Goal: Task Accomplishment & Management: Use online tool/utility

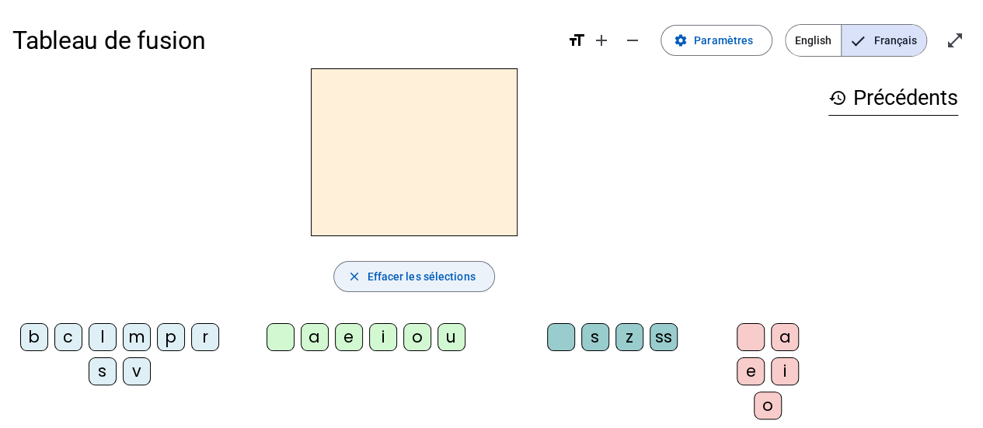
click at [409, 274] on span "Effacer les sélections" at bounding box center [421, 276] width 108 height 19
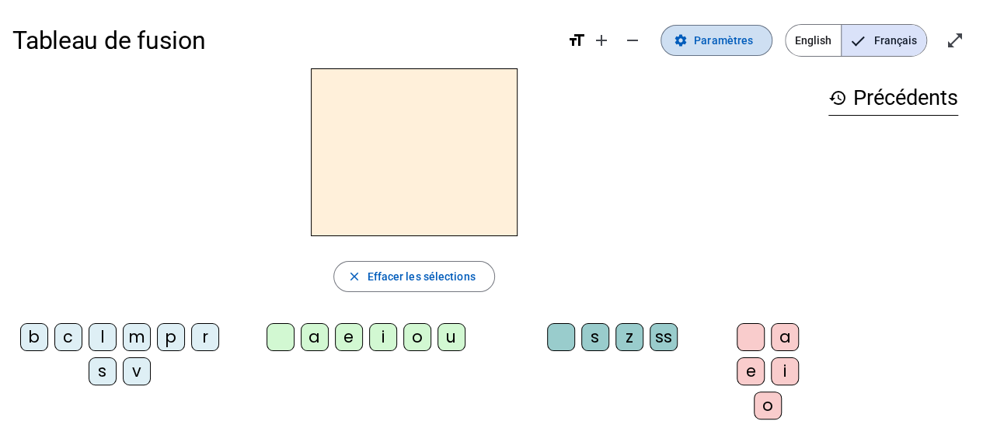
click at [727, 48] on span "Paramètres" at bounding box center [723, 40] width 59 height 19
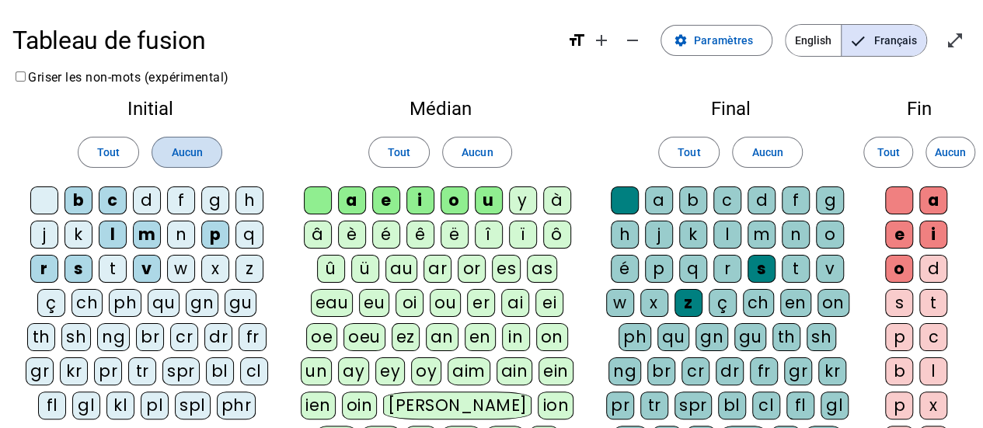
click at [183, 153] on span "Aucun" at bounding box center [186, 152] width 31 height 19
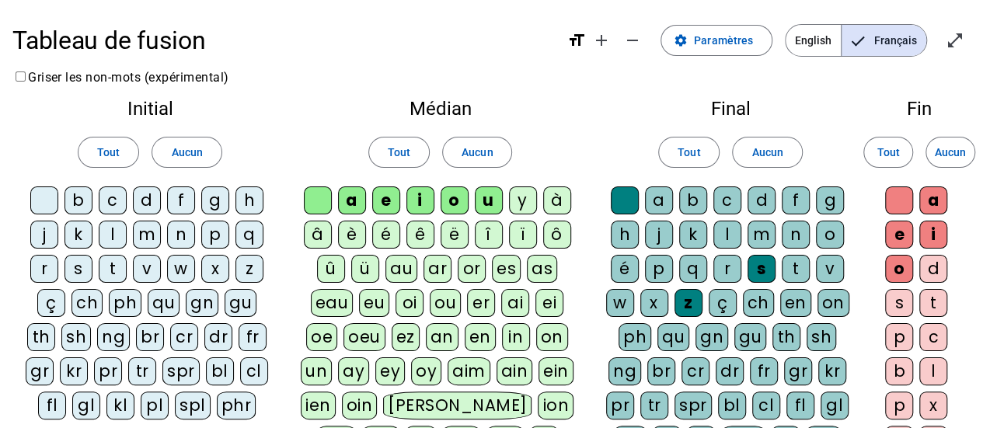
click at [246, 200] on div "h" at bounding box center [249, 200] width 28 height 28
click at [82, 268] on div "s" at bounding box center [78, 269] width 28 height 28
click at [178, 200] on div "f" at bounding box center [181, 200] width 28 height 28
click at [85, 202] on div "b" at bounding box center [78, 200] width 28 height 28
click at [403, 273] on div "au" at bounding box center [401, 269] width 32 height 28
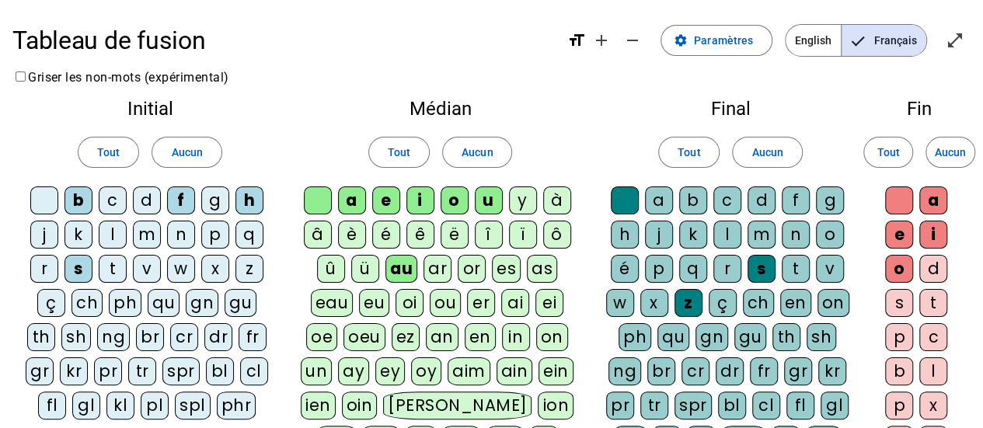
click at [723, 231] on div "l" at bounding box center [727, 235] width 28 height 28
click at [789, 265] on div "t" at bounding box center [796, 269] width 28 height 28
click at [937, 155] on span "Aucun" at bounding box center [950, 152] width 31 height 19
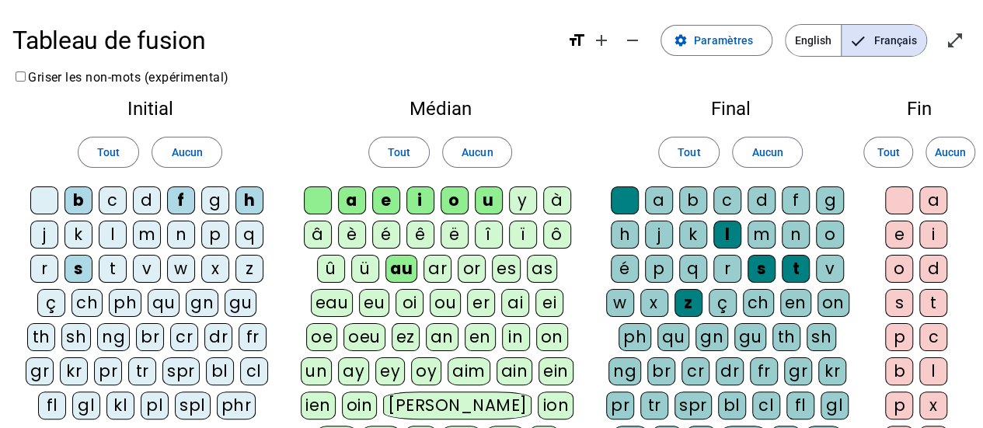
click at [891, 299] on div "s" at bounding box center [899, 303] width 28 height 28
click at [892, 197] on div at bounding box center [899, 200] width 28 height 28
click at [801, 239] on div "n" at bounding box center [796, 235] width 28 height 28
click at [901, 228] on div "e" at bounding box center [899, 235] width 28 height 28
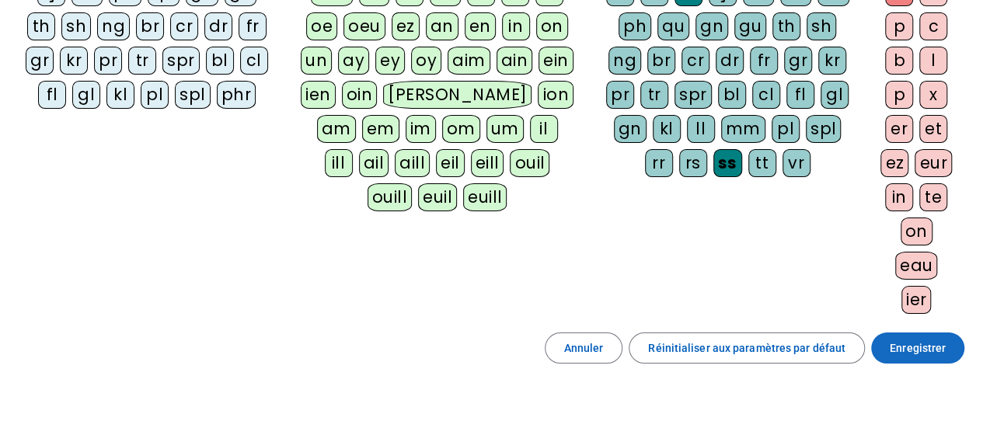
click at [911, 339] on span "Enregistrer" at bounding box center [918, 348] width 56 height 19
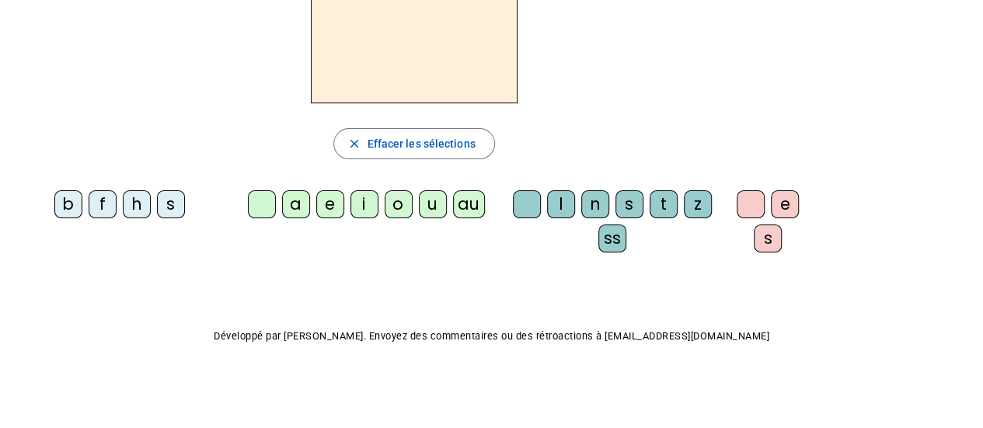
scroll to position [39, 0]
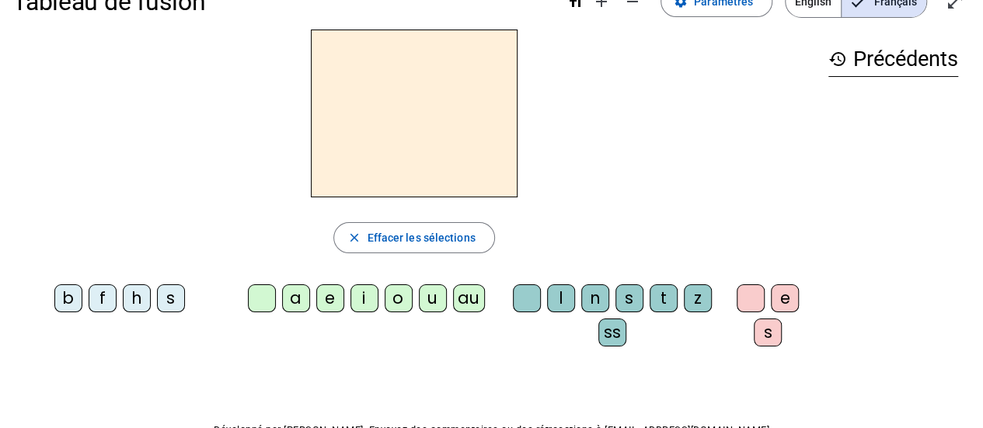
click at [129, 297] on div "h" at bounding box center [137, 298] width 28 height 28
click at [458, 298] on div "au" at bounding box center [469, 298] width 32 height 28
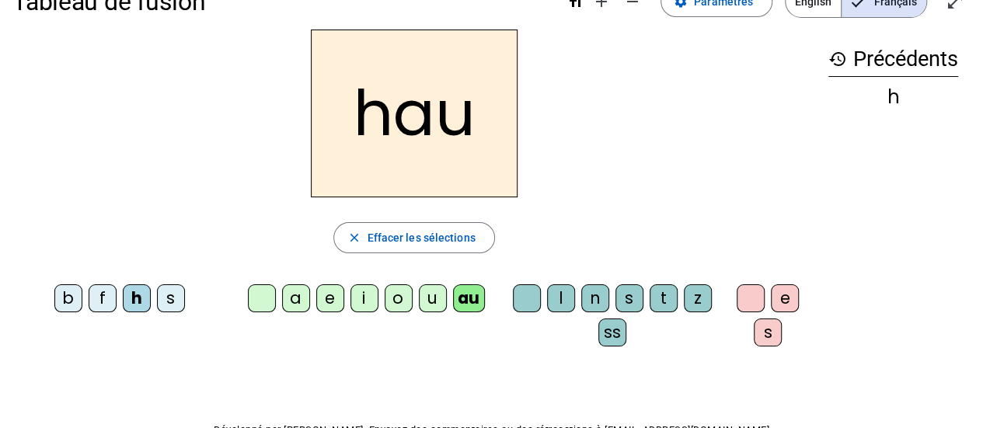
click at [657, 296] on div "t" at bounding box center [664, 298] width 28 height 28
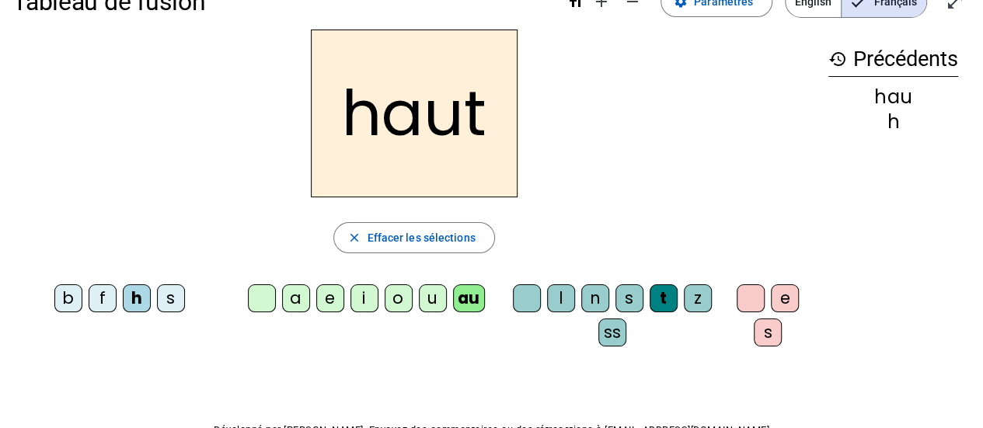
click at [172, 306] on div "s" at bounding box center [171, 298] width 28 height 28
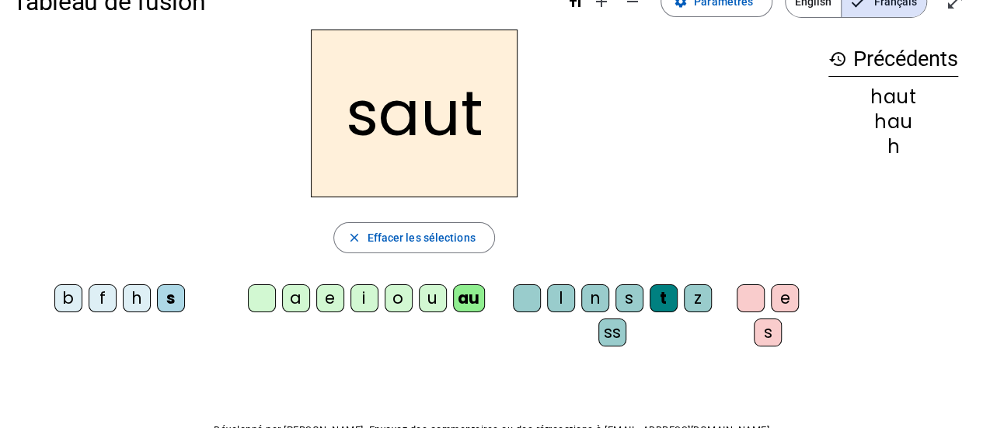
click at [114, 301] on div "f" at bounding box center [103, 298] width 28 height 28
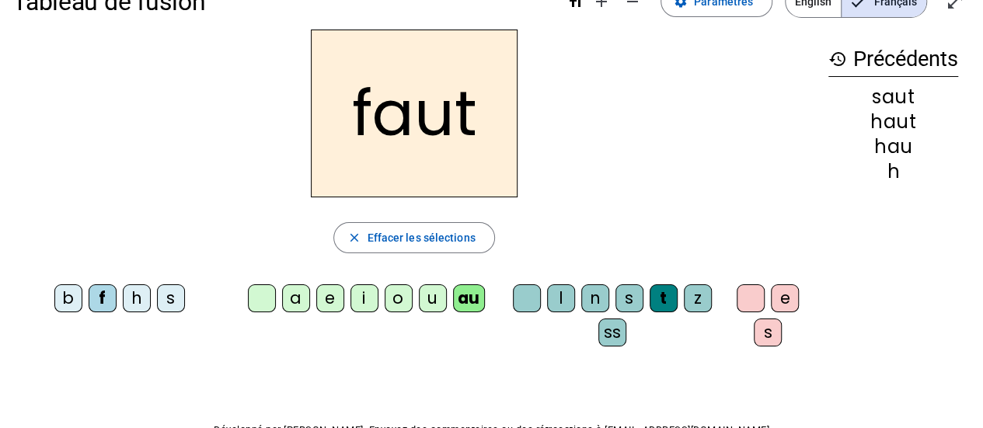
click at [782, 303] on div "e" at bounding box center [785, 298] width 28 height 28
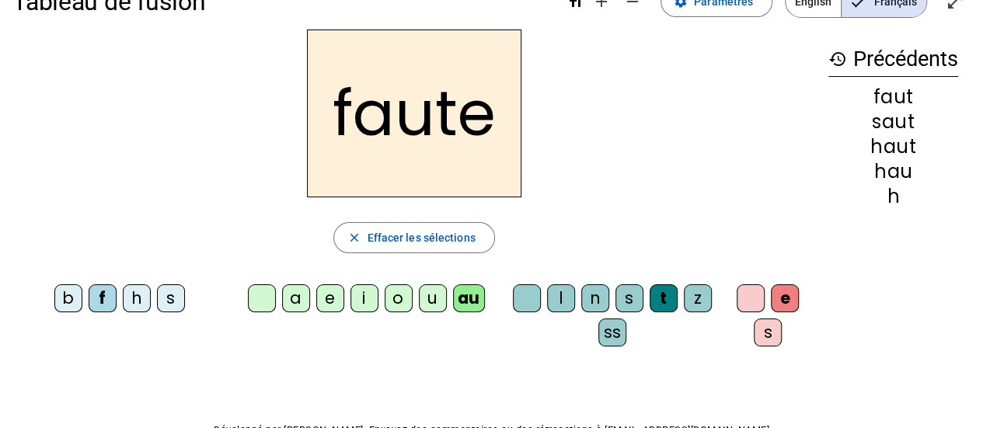
click at [169, 300] on div "s" at bounding box center [171, 298] width 28 height 28
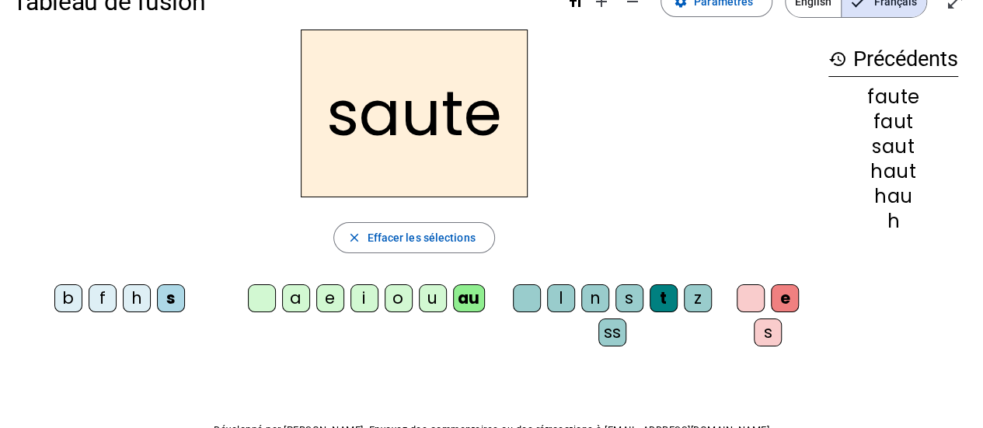
click at [145, 306] on div "h" at bounding box center [137, 298] width 28 height 28
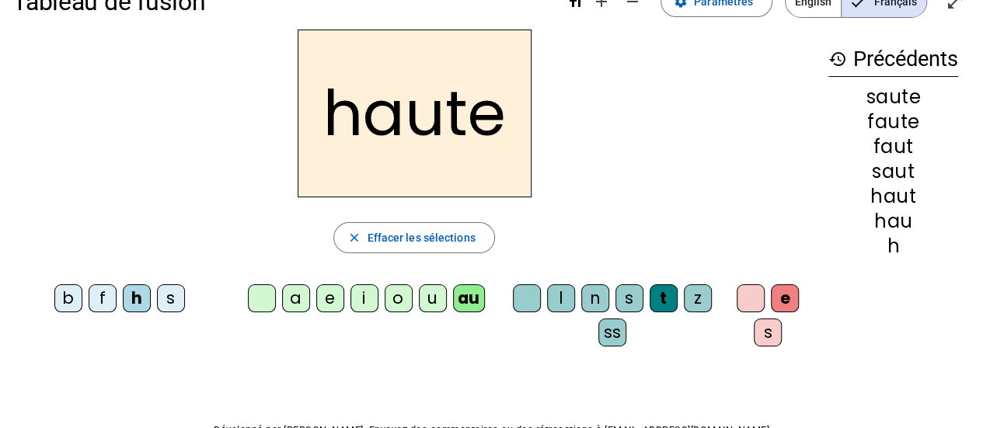
click at [103, 299] on div "f" at bounding box center [103, 298] width 28 height 28
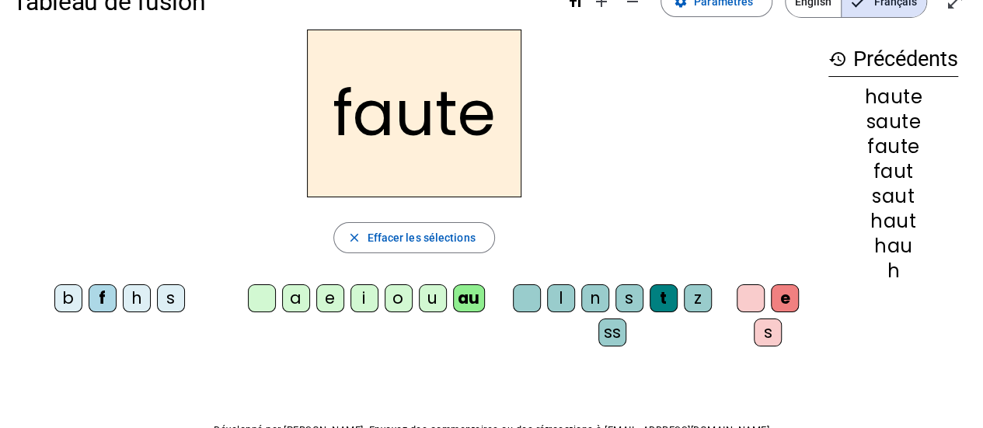
click at [596, 304] on div "n" at bounding box center [595, 298] width 28 height 28
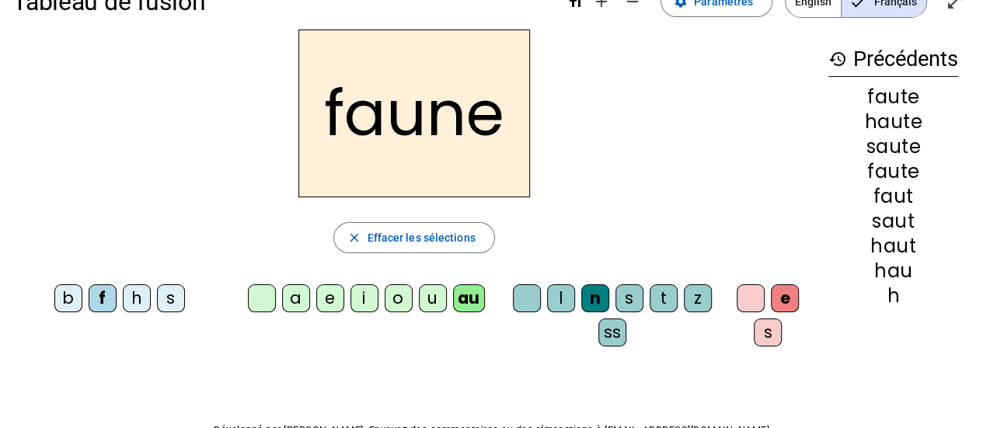
click at [363, 297] on div "i" at bounding box center [364, 298] width 28 height 28
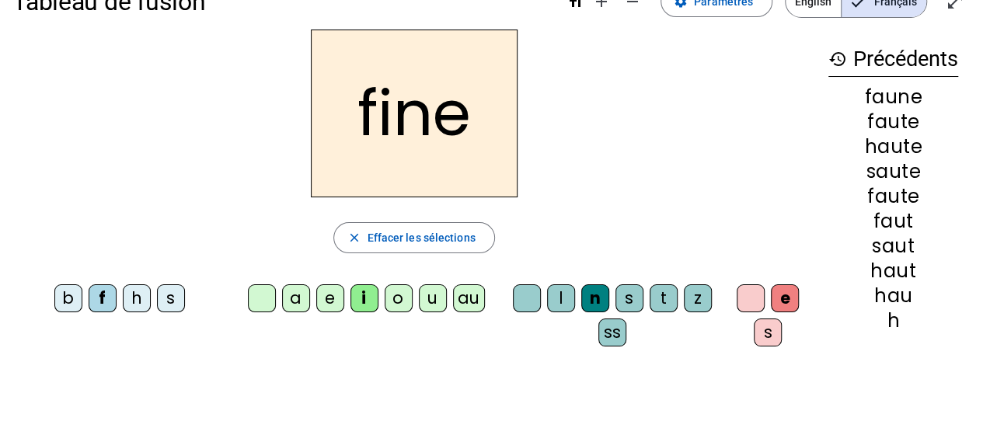
scroll to position [54, 0]
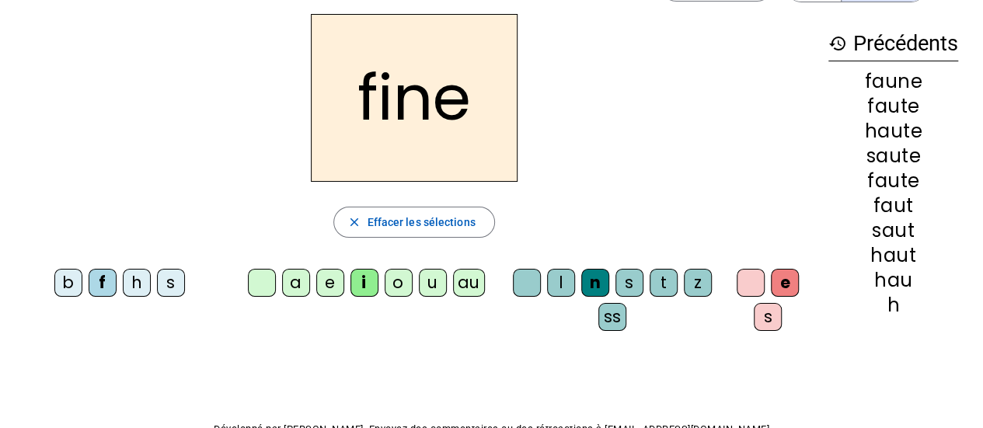
click at [559, 289] on div "l" at bounding box center [561, 283] width 28 height 28
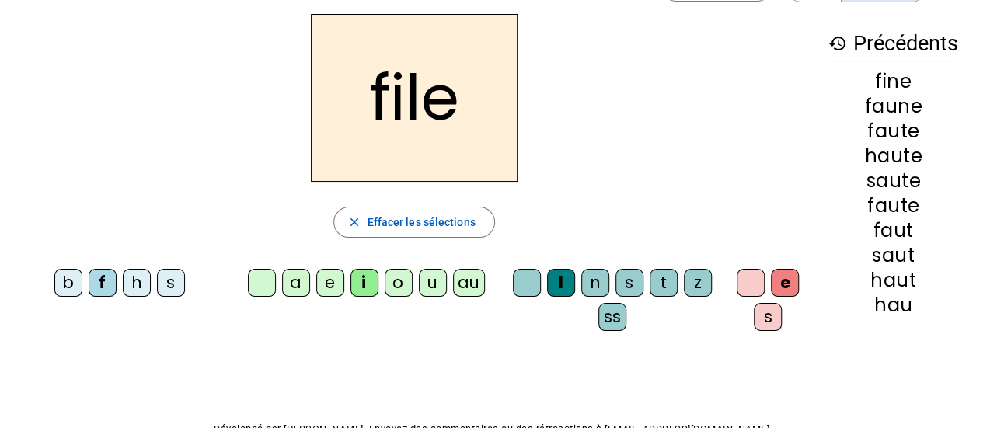
click at [67, 280] on div "b" at bounding box center [68, 283] width 28 height 28
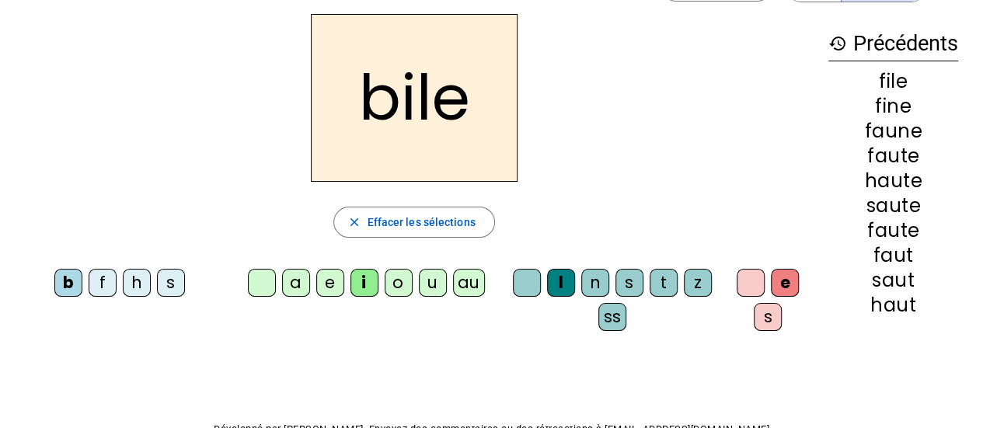
click at [628, 294] on div "s" at bounding box center [629, 283] width 28 height 28
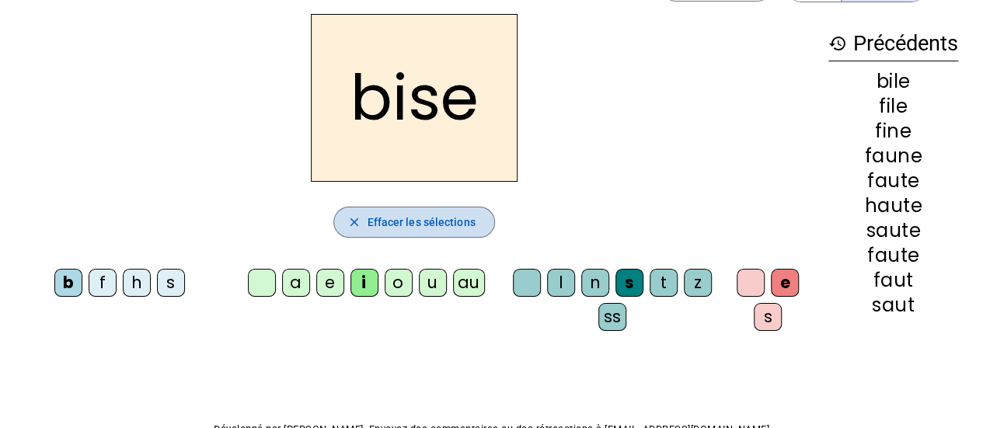
click at [425, 209] on span "button" at bounding box center [413, 222] width 159 height 37
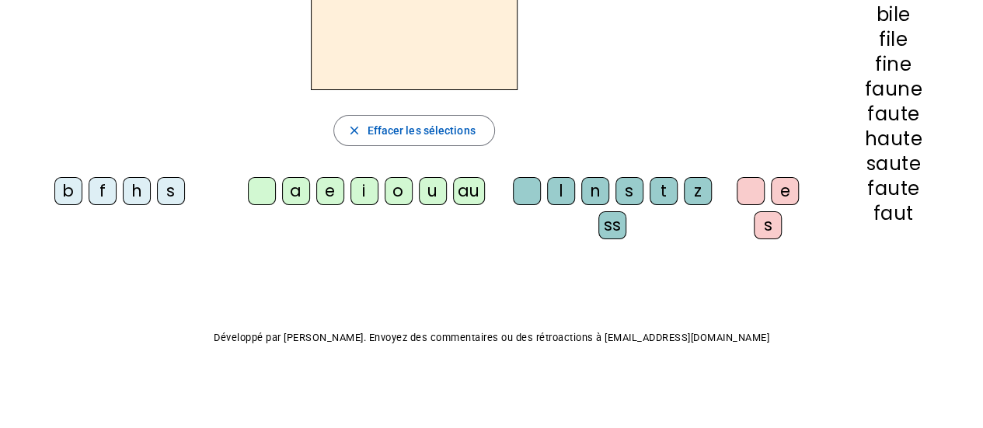
scroll to position [0, 0]
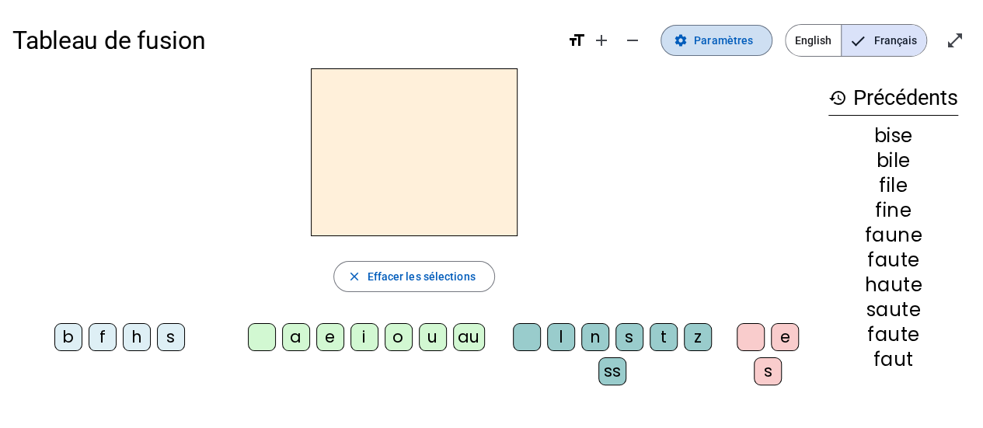
click at [721, 37] on span "Paramètres" at bounding box center [723, 40] width 59 height 19
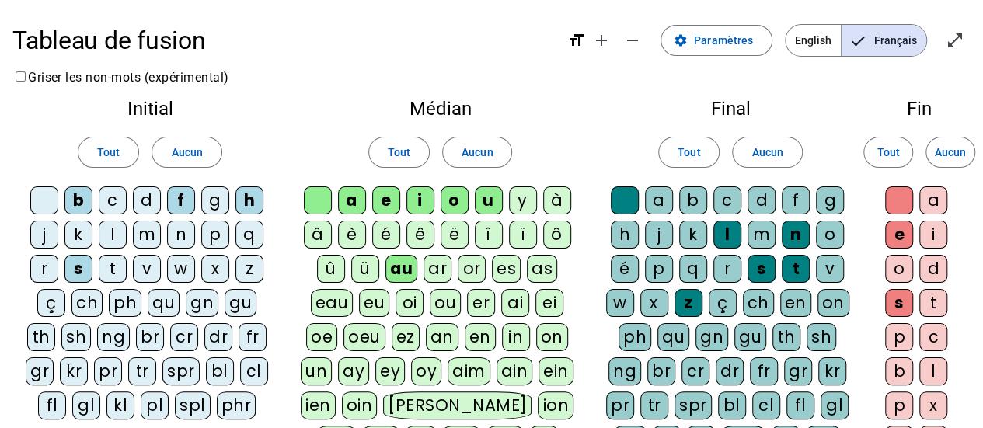
click at [328, 303] on div "eau" at bounding box center [332, 303] width 43 height 28
click at [212, 235] on div "p" at bounding box center [215, 235] width 28 height 28
click at [148, 268] on div "v" at bounding box center [147, 269] width 28 height 28
click at [148, 239] on div "m" at bounding box center [147, 235] width 28 height 28
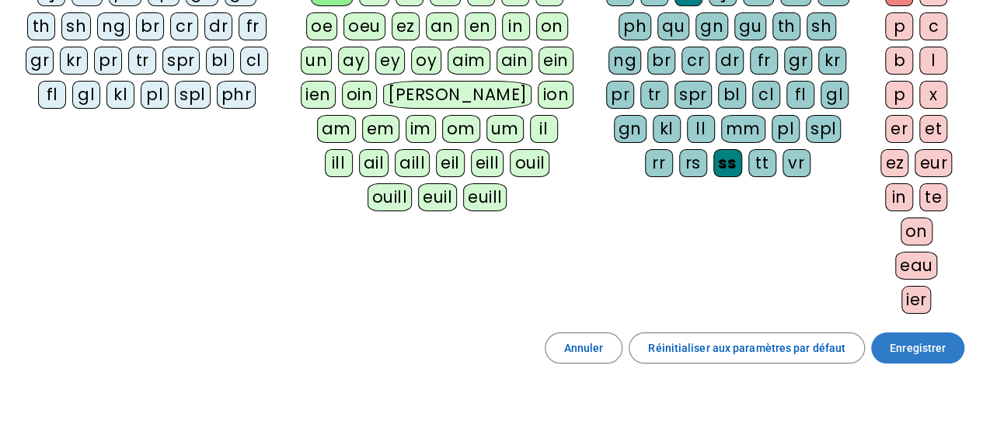
click at [913, 339] on span "Enregistrer" at bounding box center [918, 348] width 56 height 19
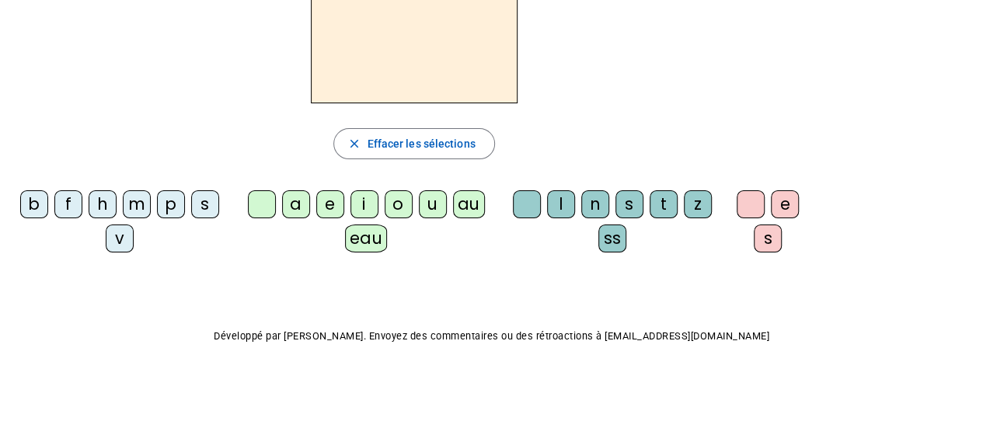
scroll to position [39, 0]
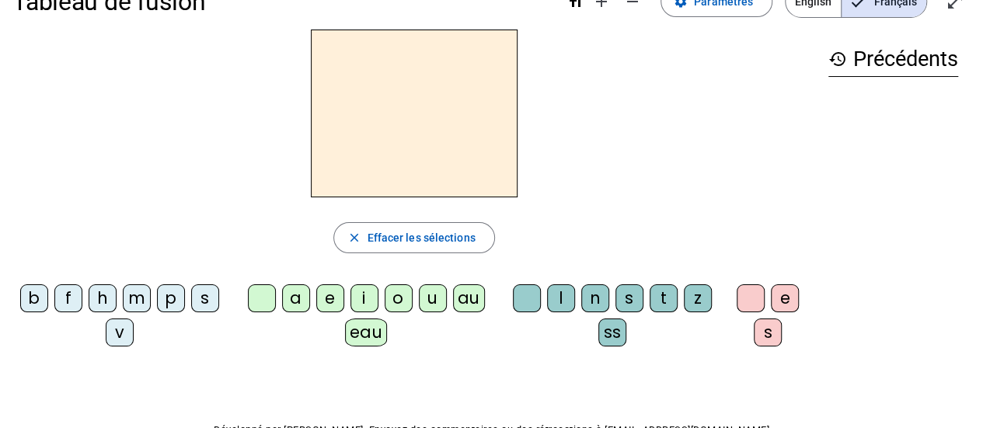
click at [365, 322] on div "eau" at bounding box center [366, 333] width 43 height 28
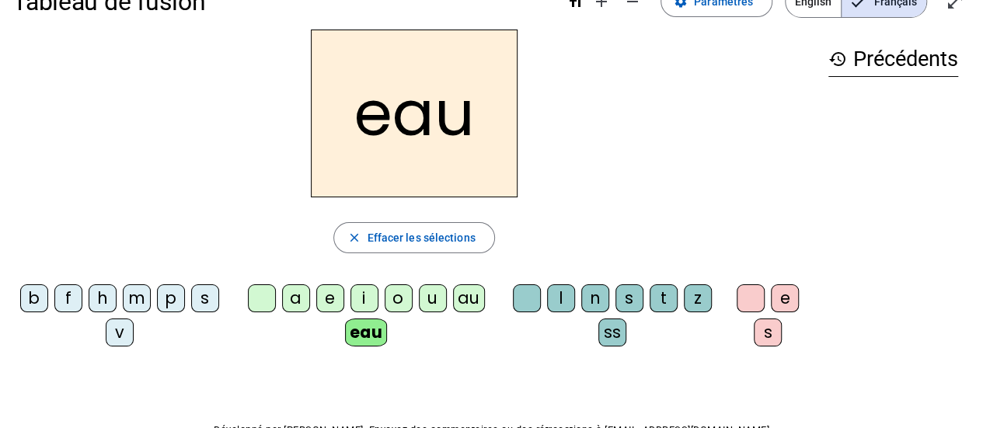
click at [169, 301] on div "p" at bounding box center [171, 298] width 28 height 28
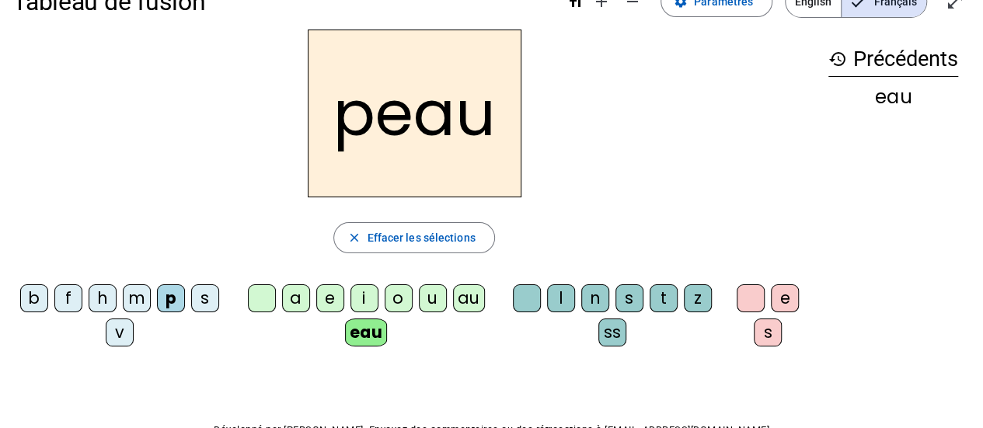
click at [34, 300] on div "b" at bounding box center [34, 298] width 28 height 28
click at [120, 334] on div "v" at bounding box center [120, 333] width 28 height 28
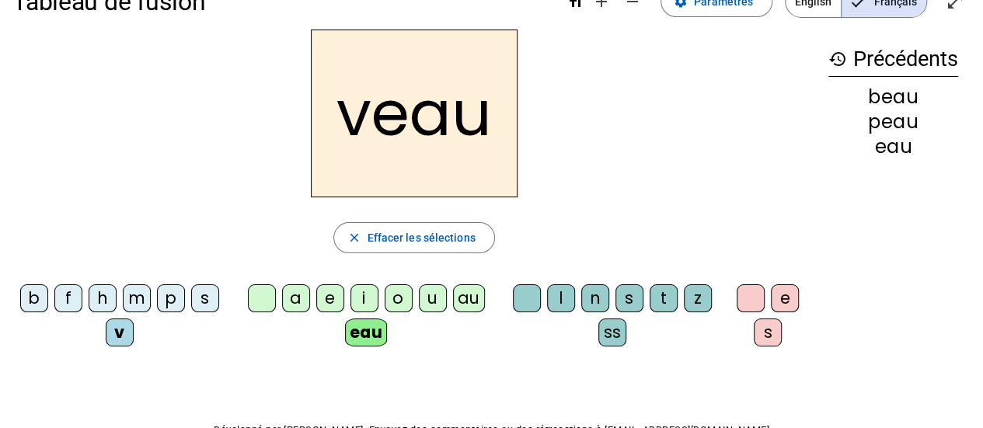
click at [200, 305] on div "s" at bounding box center [205, 298] width 28 height 28
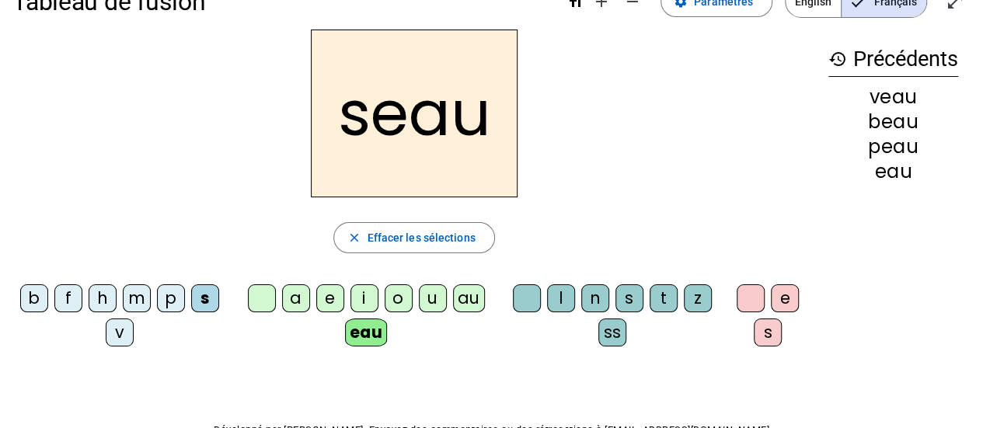
click at [297, 305] on div "a" at bounding box center [296, 298] width 28 height 28
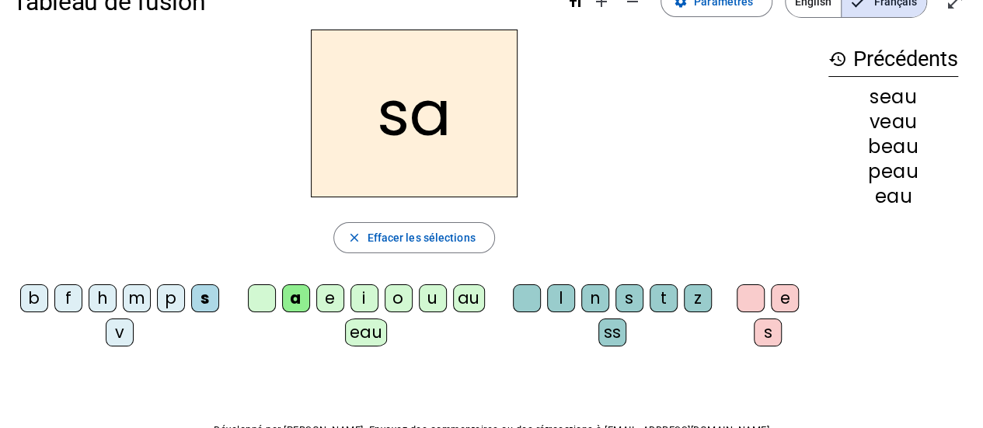
click at [143, 303] on div "m" at bounding box center [137, 298] width 28 height 28
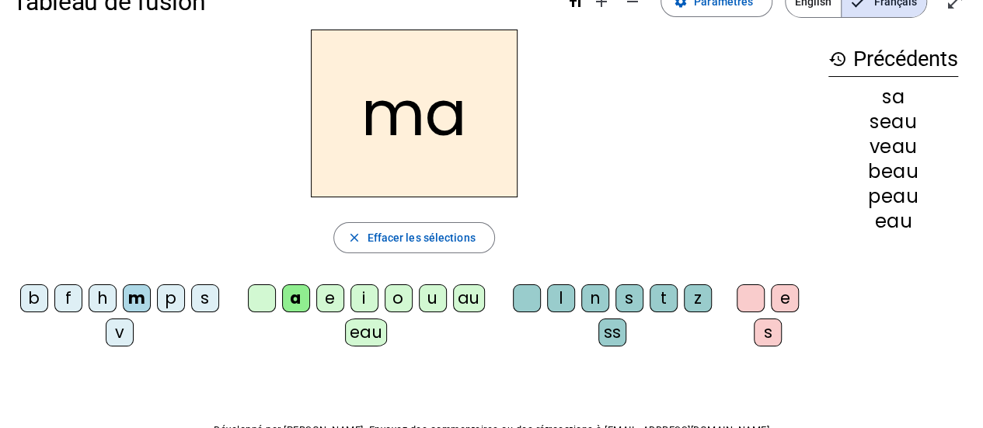
click at [559, 297] on div "l" at bounding box center [561, 298] width 28 height 28
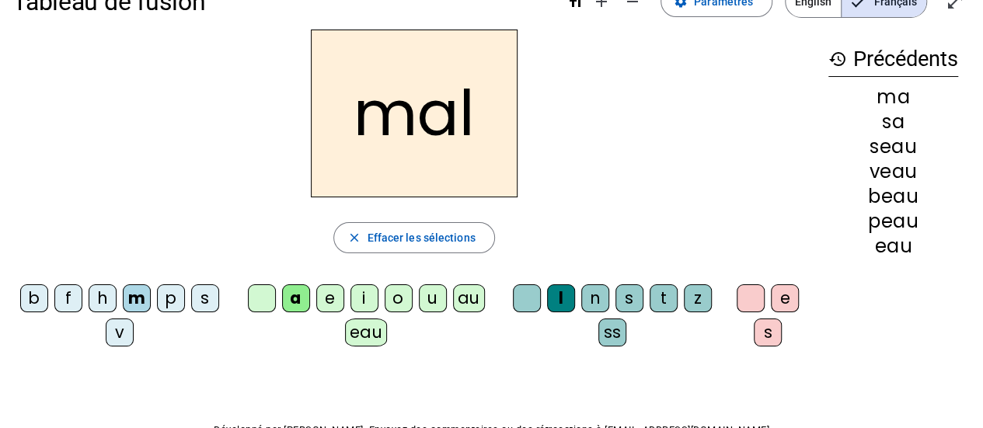
click at [40, 305] on div "b" at bounding box center [34, 298] width 28 height 28
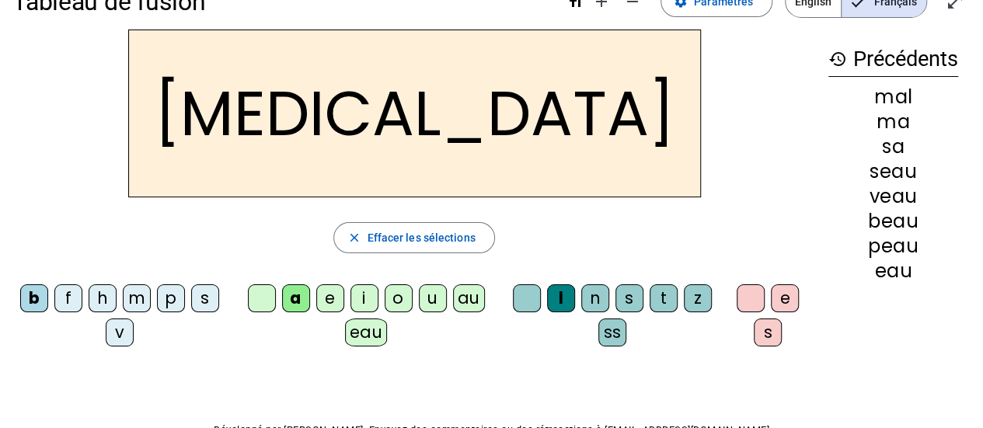
click at [119, 335] on div "v" at bounding box center [120, 333] width 28 height 28
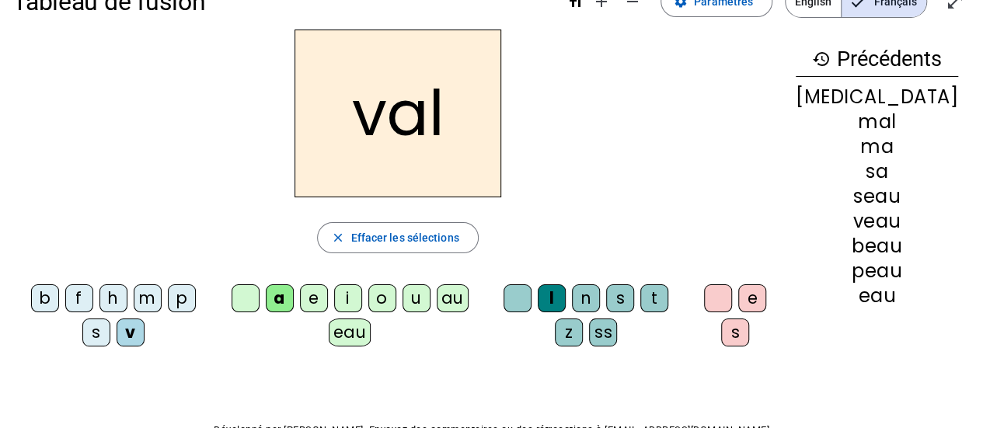
click at [396, 297] on div "o" at bounding box center [382, 298] width 28 height 28
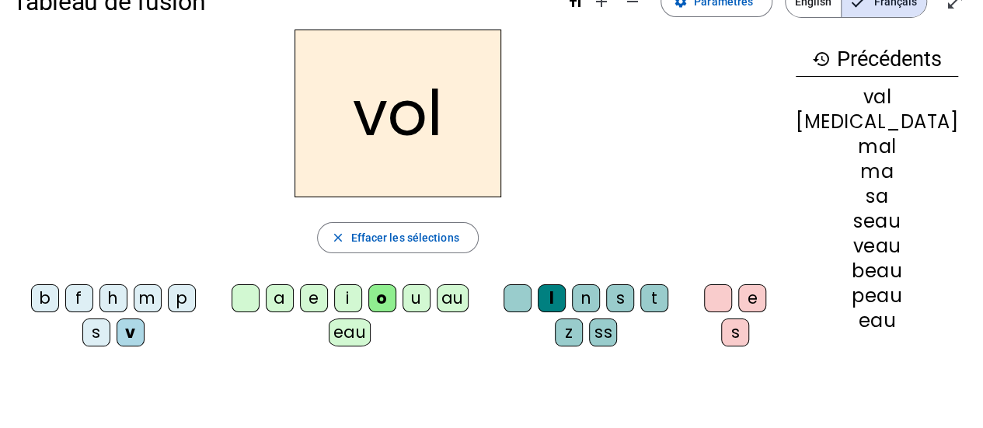
scroll to position [54, 0]
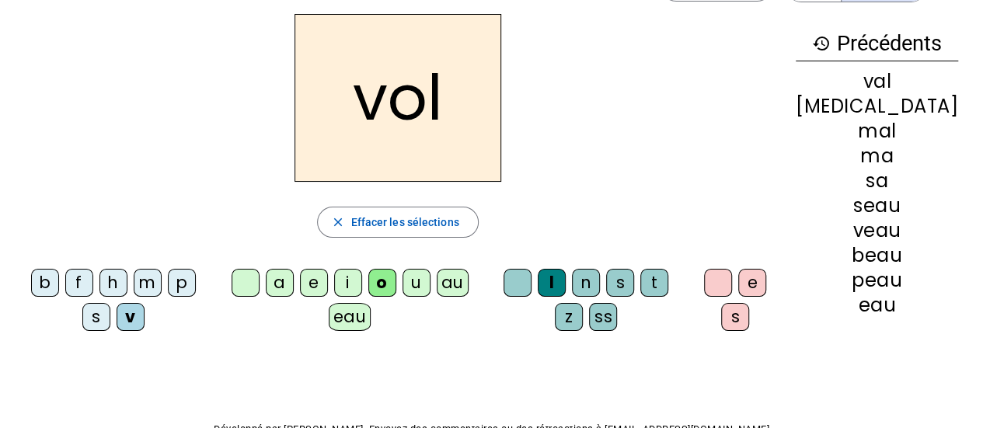
click at [110, 303] on div "s" at bounding box center [96, 317] width 28 height 28
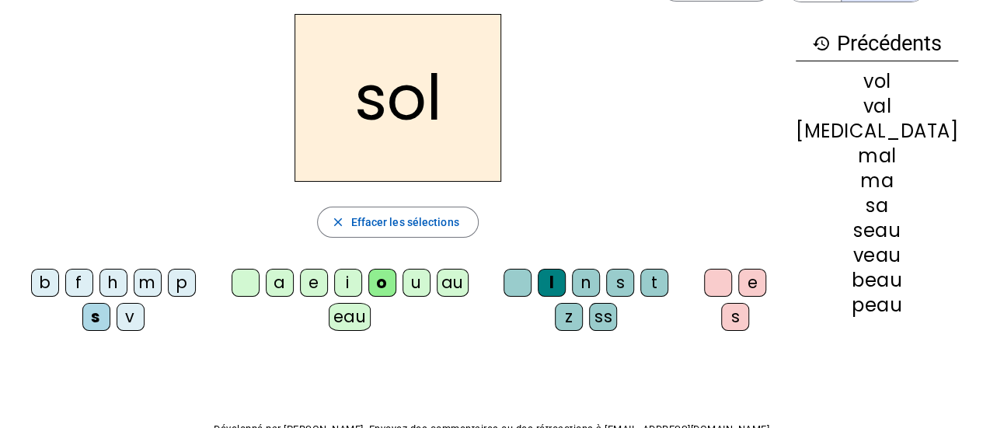
click at [362, 284] on div "i" at bounding box center [348, 283] width 28 height 28
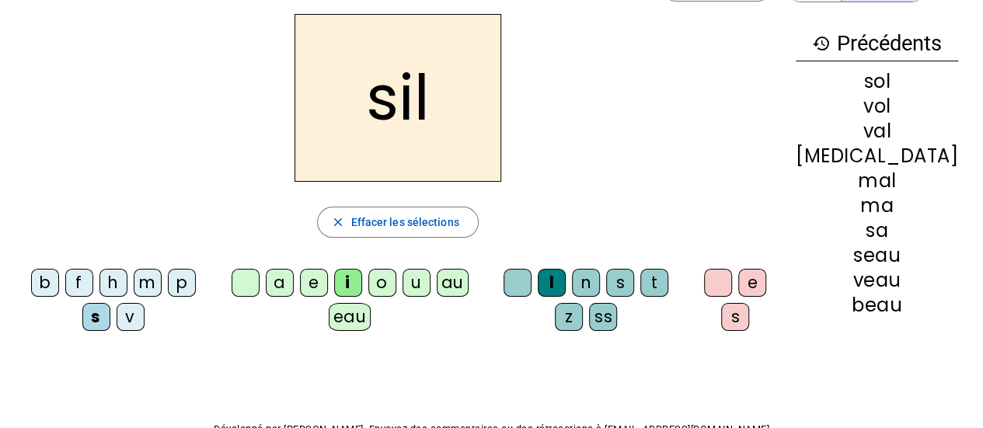
click at [134, 288] on div "m" at bounding box center [148, 283] width 28 height 28
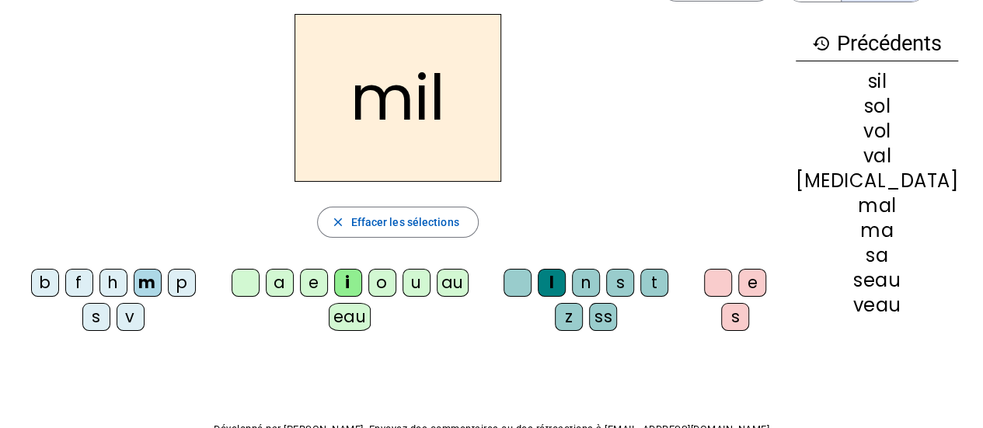
click at [294, 287] on div "a" at bounding box center [280, 283] width 28 height 28
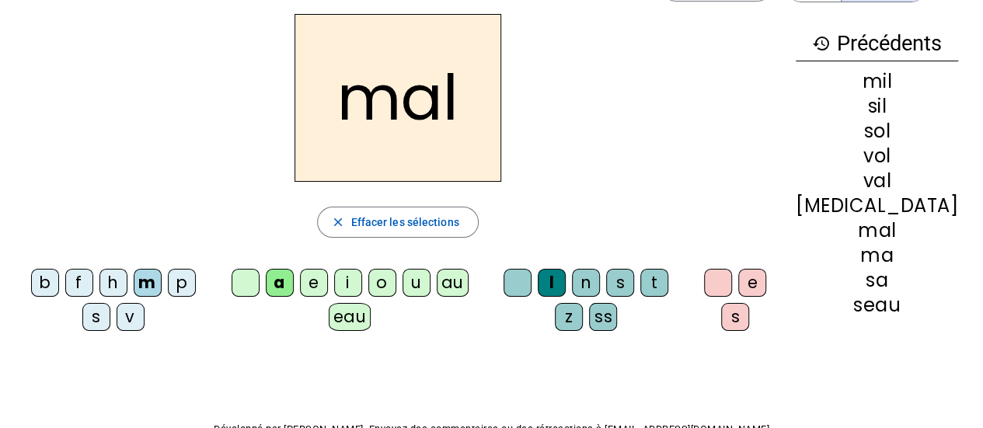
click at [883, 116] on div "sil" at bounding box center [877, 106] width 162 height 19
click at [876, 103] on div "sil" at bounding box center [877, 106] width 162 height 19
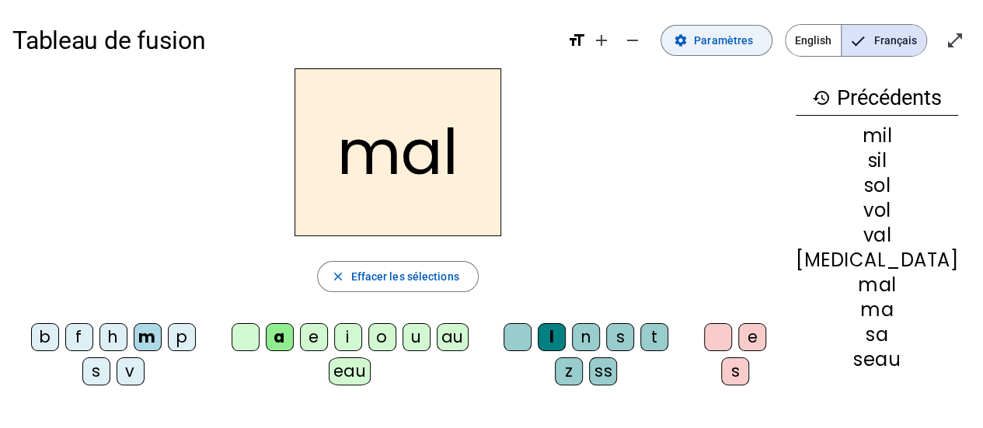
click at [717, 50] on span at bounding box center [716, 40] width 110 height 37
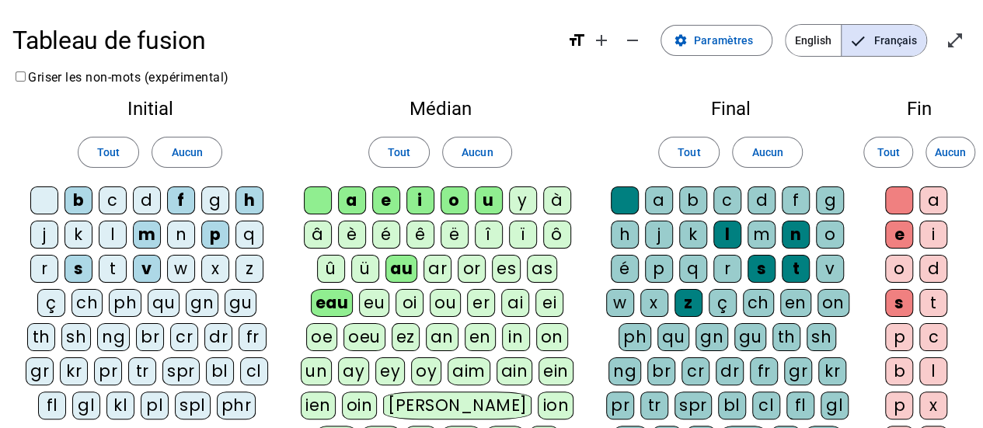
click at [353, 237] on div "è" at bounding box center [352, 235] width 28 height 28
click at [382, 235] on div "é" at bounding box center [386, 235] width 28 height 28
click at [418, 239] on div "ê" at bounding box center [420, 235] width 28 height 28
click at [320, 235] on div "â" at bounding box center [318, 235] width 28 height 28
click at [556, 193] on div "à" at bounding box center [557, 200] width 28 height 28
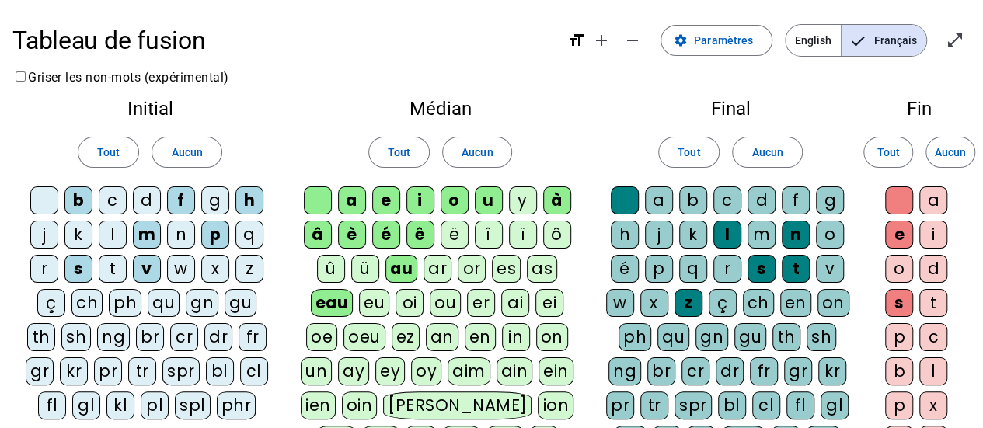
click at [763, 235] on div "m" at bounding box center [762, 235] width 28 height 28
click at [452, 235] on div "ë" at bounding box center [455, 235] width 28 height 28
click at [449, 242] on div "ë" at bounding box center [455, 235] width 28 height 28
click at [692, 211] on div "b" at bounding box center [693, 200] width 28 height 28
click at [763, 201] on div "d" at bounding box center [762, 200] width 28 height 28
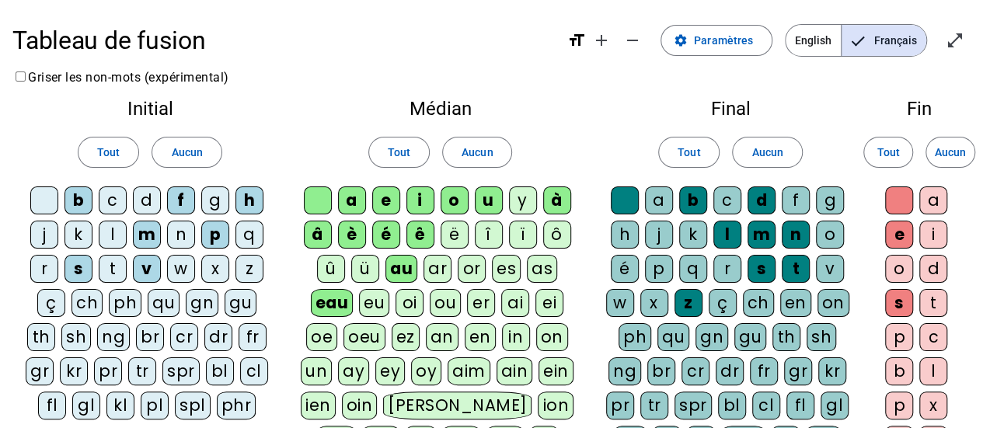
click at [788, 201] on div "f" at bounding box center [796, 200] width 28 height 28
click at [643, 234] on letter-bubble "h" at bounding box center [628, 238] width 34 height 34
click at [652, 235] on div "j" at bounding box center [659, 235] width 28 height 28
click at [694, 234] on div "k" at bounding box center [693, 235] width 28 height 28
click at [653, 200] on div "a" at bounding box center [659, 200] width 28 height 28
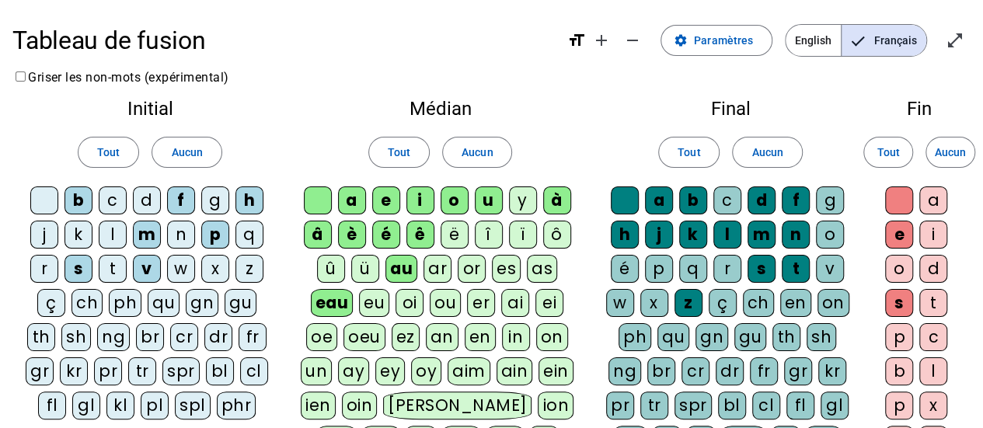
click at [720, 200] on div "c" at bounding box center [727, 200] width 28 height 28
click at [827, 203] on div "g" at bounding box center [830, 200] width 28 height 28
click at [828, 227] on div "o" at bounding box center [830, 235] width 28 height 28
click at [825, 261] on div "v" at bounding box center [830, 269] width 28 height 28
click at [732, 263] on div "r" at bounding box center [727, 269] width 28 height 28
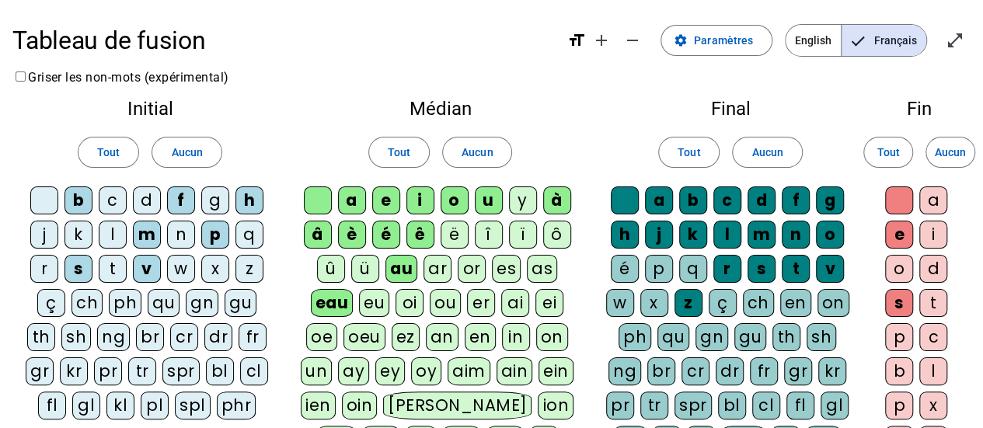
click at [695, 267] on div "q" at bounding box center [693, 269] width 28 height 28
click at [651, 268] on div "p" at bounding box center [659, 269] width 28 height 28
click at [621, 268] on div "é" at bounding box center [625, 269] width 28 height 28
click at [715, 299] on div "ç" at bounding box center [723, 303] width 28 height 28
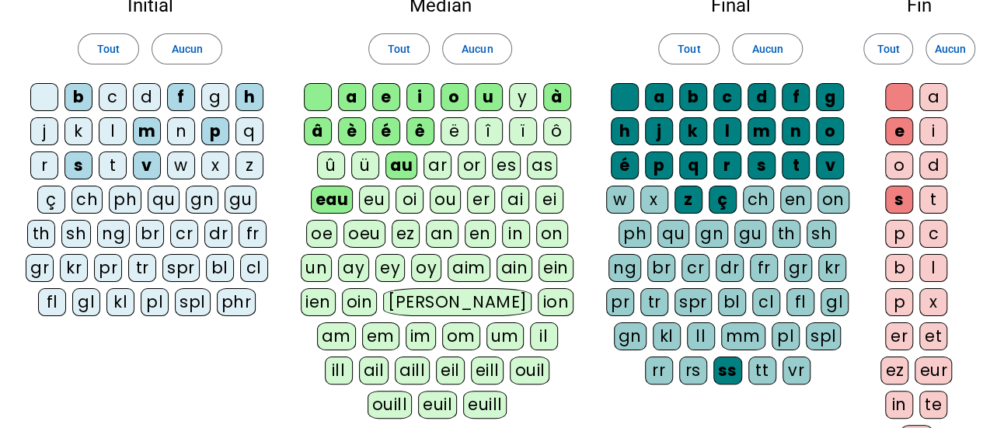
click at [758, 204] on div "ch" at bounding box center [758, 200] width 31 height 28
click at [793, 200] on div "en" at bounding box center [795, 200] width 31 height 28
click at [824, 203] on div "on" at bounding box center [833, 200] width 32 height 28
click at [622, 198] on div "w" at bounding box center [620, 200] width 28 height 28
click at [629, 233] on div "ph" at bounding box center [635, 234] width 33 height 28
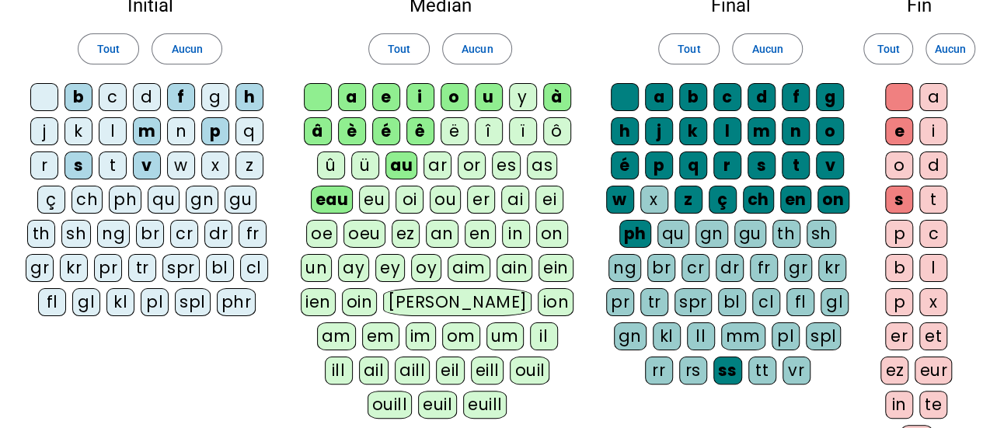
click at [737, 335] on div "mm" at bounding box center [743, 336] width 44 height 28
click at [755, 368] on div "tt" at bounding box center [762, 371] width 28 height 28
click at [654, 362] on div "rr" at bounding box center [659, 371] width 28 height 28
click at [895, 60] on span at bounding box center [888, 48] width 48 height 37
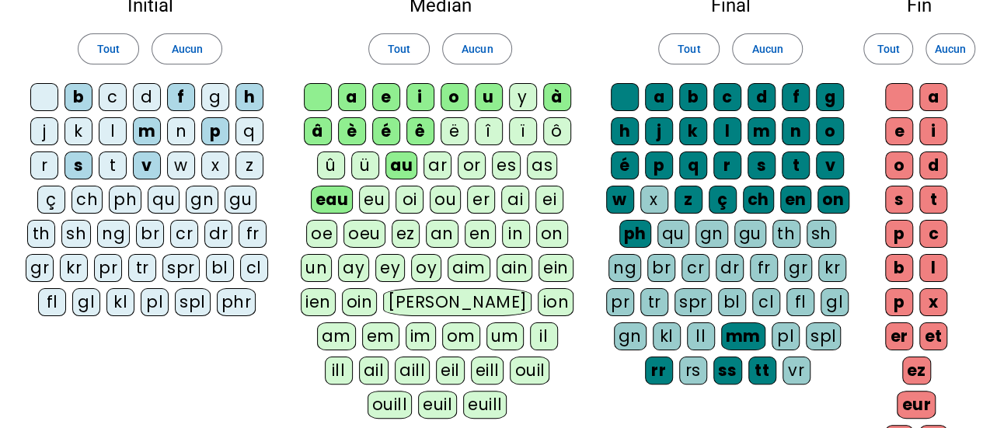
click at [434, 197] on div "ou" at bounding box center [445, 200] width 31 height 28
click at [401, 200] on div "oi" at bounding box center [410, 200] width 28 height 28
click at [513, 235] on div "in" at bounding box center [516, 234] width 28 height 28
click at [552, 229] on div "on" at bounding box center [552, 234] width 32 height 28
click at [478, 197] on div "er" at bounding box center [482, 200] width 28 height 28
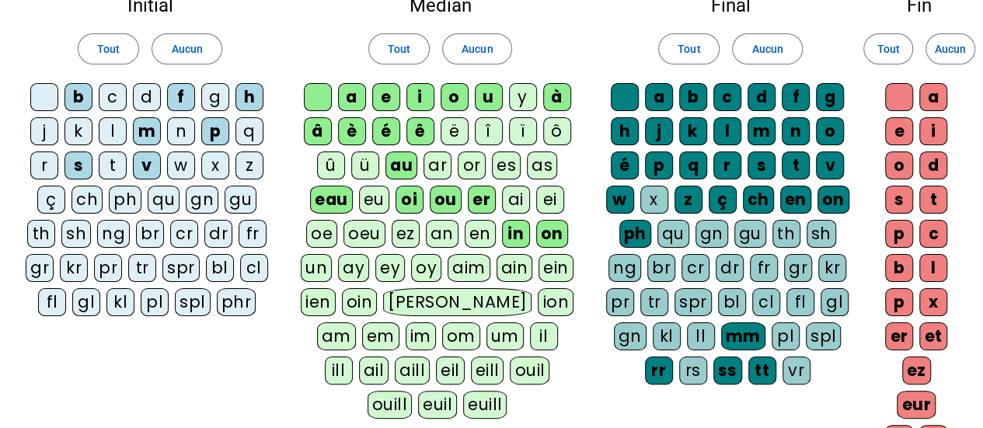
click at [113, 166] on div "t" at bounding box center [113, 166] width 28 height 28
click at [117, 130] on div "l" at bounding box center [113, 131] width 28 height 28
click at [185, 133] on div "n" at bounding box center [181, 131] width 28 height 28
click at [214, 100] on div "g" at bounding box center [215, 97] width 28 height 28
click at [157, 92] on div "d" at bounding box center [147, 97] width 28 height 28
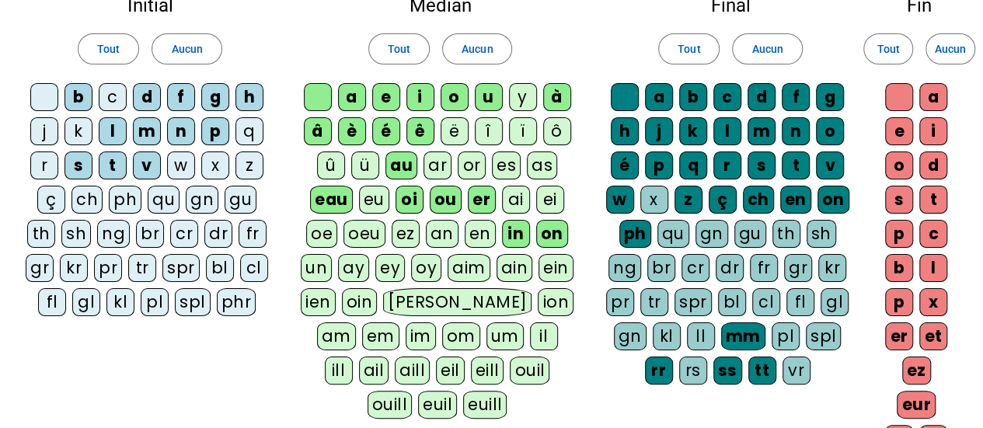
click at [103, 100] on div "c" at bounding box center [113, 97] width 28 height 28
click at [47, 127] on div "j" at bounding box center [44, 131] width 28 height 28
click at [73, 127] on div "k" at bounding box center [78, 131] width 28 height 28
click at [45, 161] on div "r" at bounding box center [44, 166] width 28 height 28
click at [179, 165] on div "w" at bounding box center [181, 166] width 28 height 28
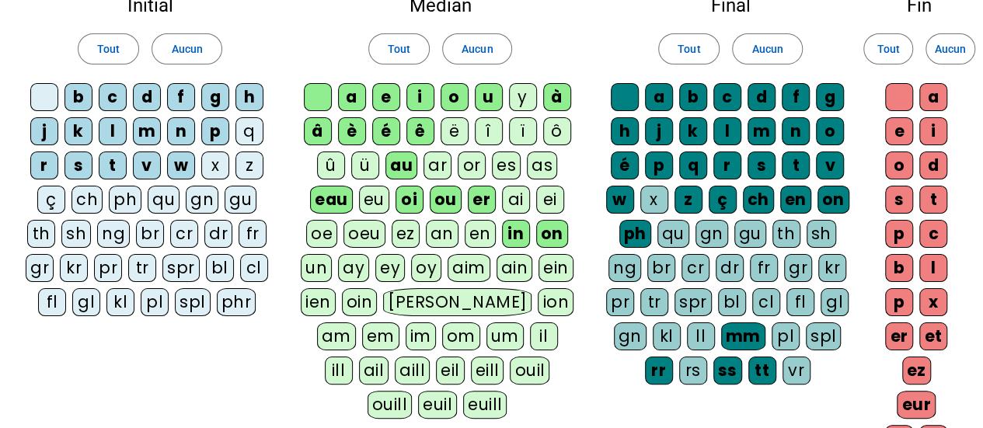
click at [214, 166] on div "x" at bounding box center [215, 166] width 28 height 28
click at [241, 166] on div "z" at bounding box center [249, 166] width 28 height 28
click at [242, 129] on div "q" at bounding box center [249, 131] width 28 height 28
click at [127, 197] on div "ph" at bounding box center [125, 200] width 33 height 28
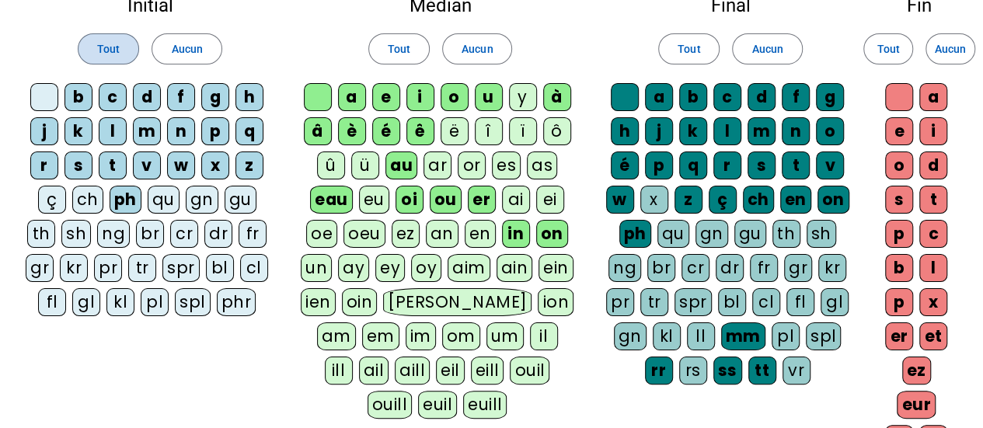
click at [116, 57] on span "Tout" at bounding box center [108, 49] width 23 height 19
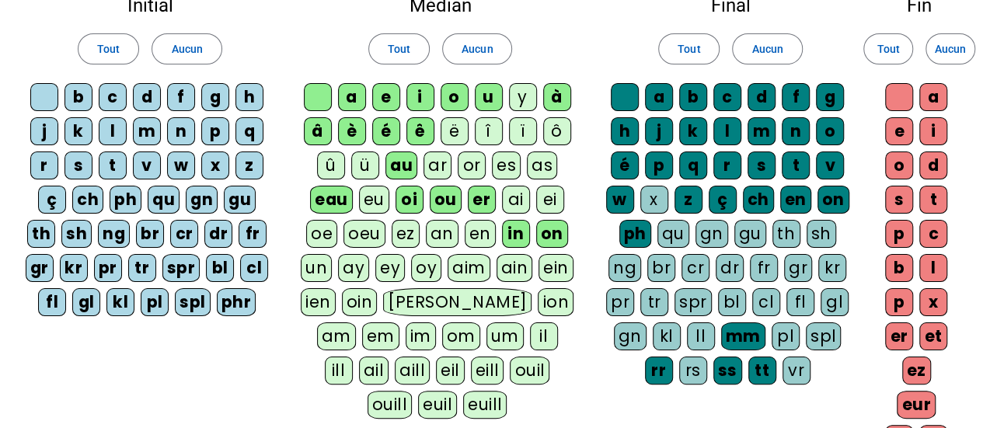
click at [370, 204] on div "eu" at bounding box center [374, 200] width 30 height 28
click at [319, 265] on div "un" at bounding box center [316, 268] width 31 height 28
click at [531, 96] on div "y" at bounding box center [523, 97] width 28 height 28
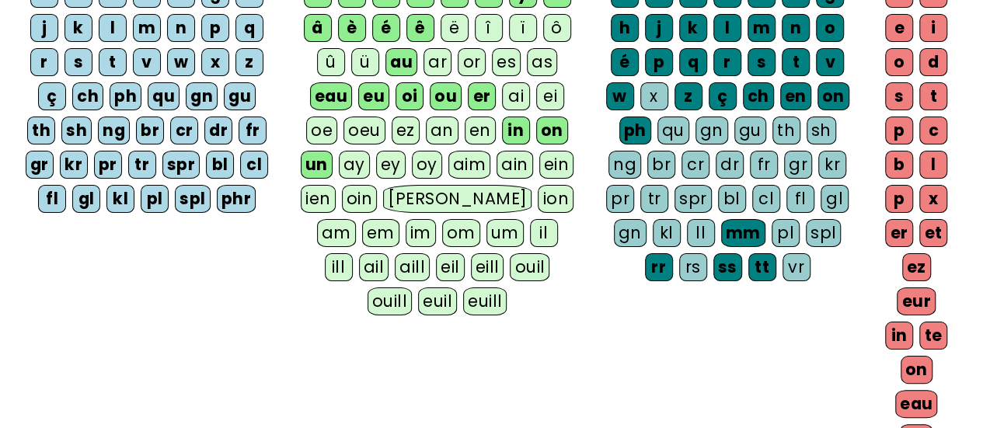
scroll to position [311, 0]
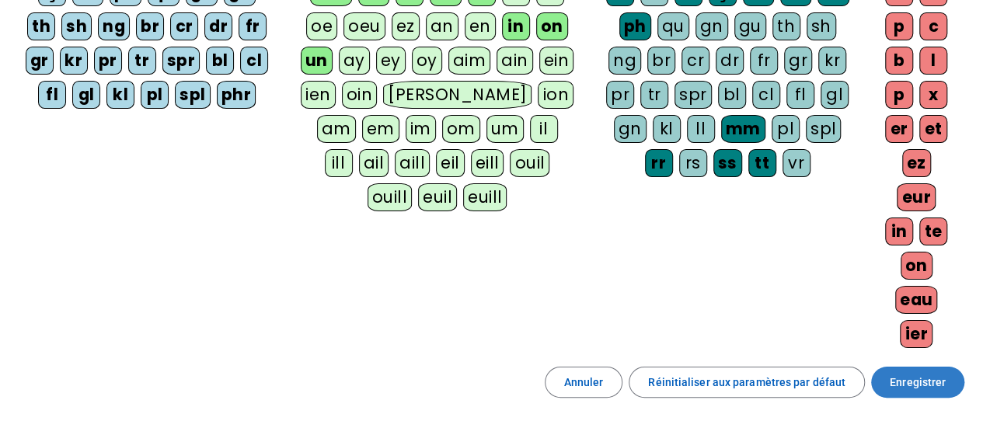
click at [907, 373] on span "Enregistrer" at bounding box center [918, 382] width 56 height 19
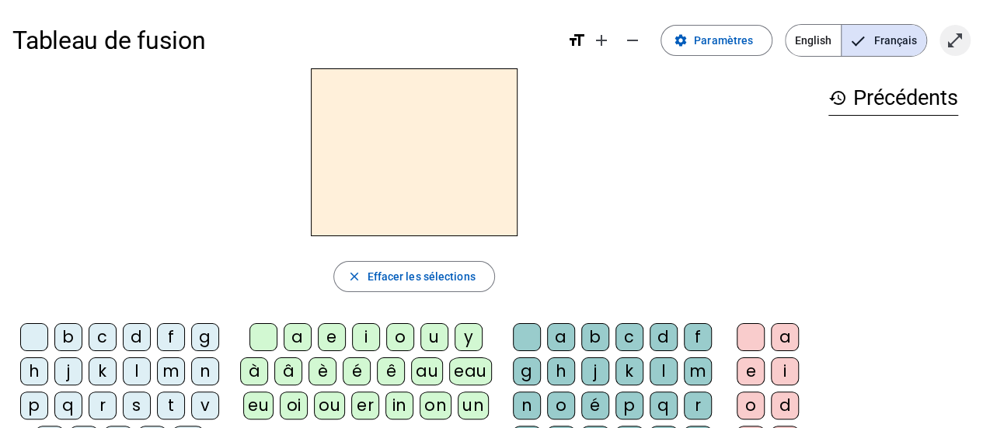
click at [951, 38] on mat-icon "open_in_full" at bounding box center [955, 40] width 19 height 19
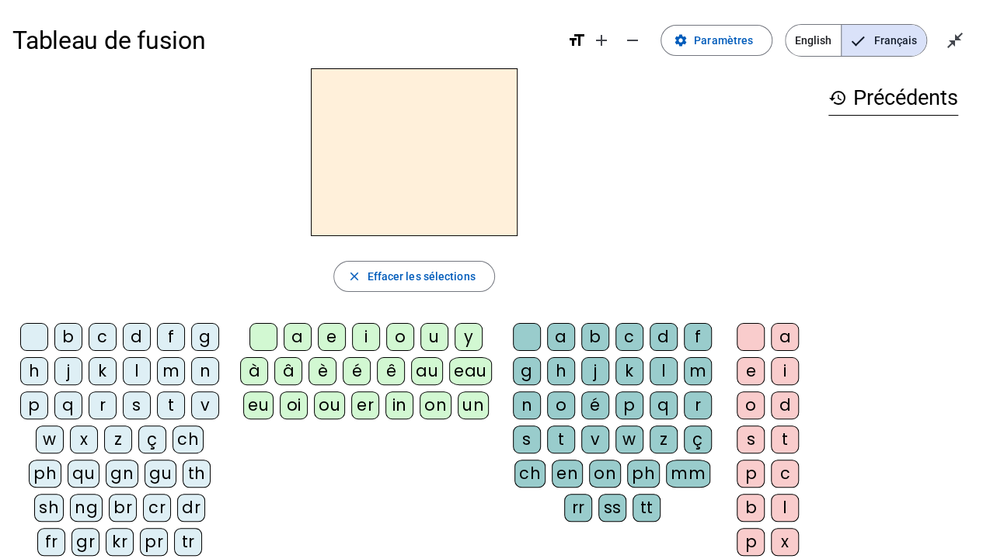
click at [211, 331] on div "g" at bounding box center [205, 337] width 28 height 28
click at [425, 371] on div "au" at bounding box center [427, 371] width 32 height 28
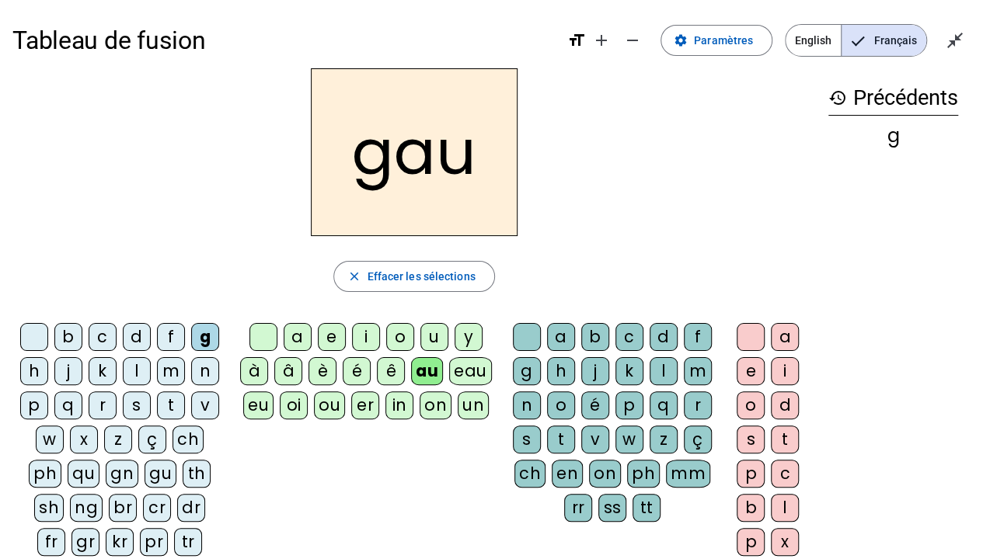
click at [526, 427] on div "ch" at bounding box center [529, 474] width 31 height 28
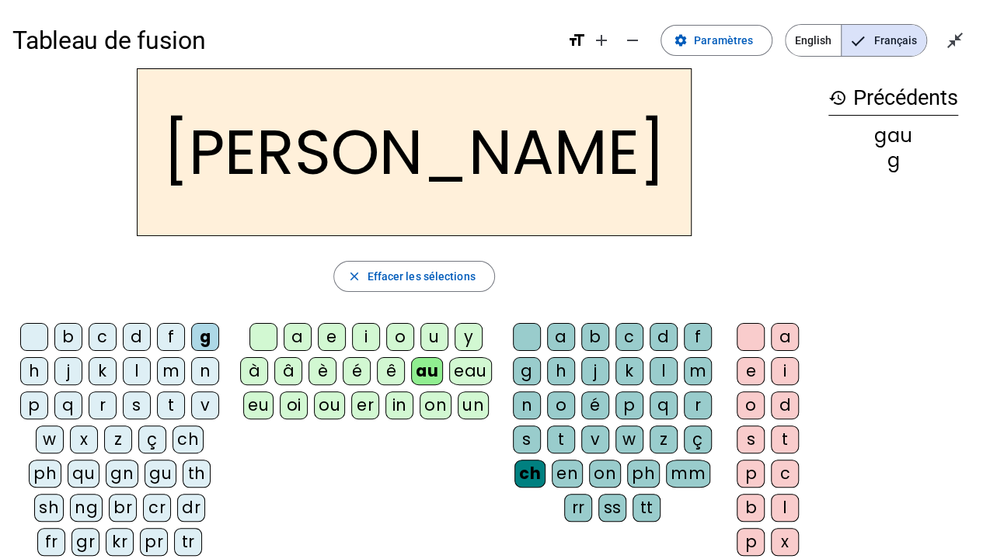
click at [738, 378] on div "e" at bounding box center [751, 371] width 28 height 28
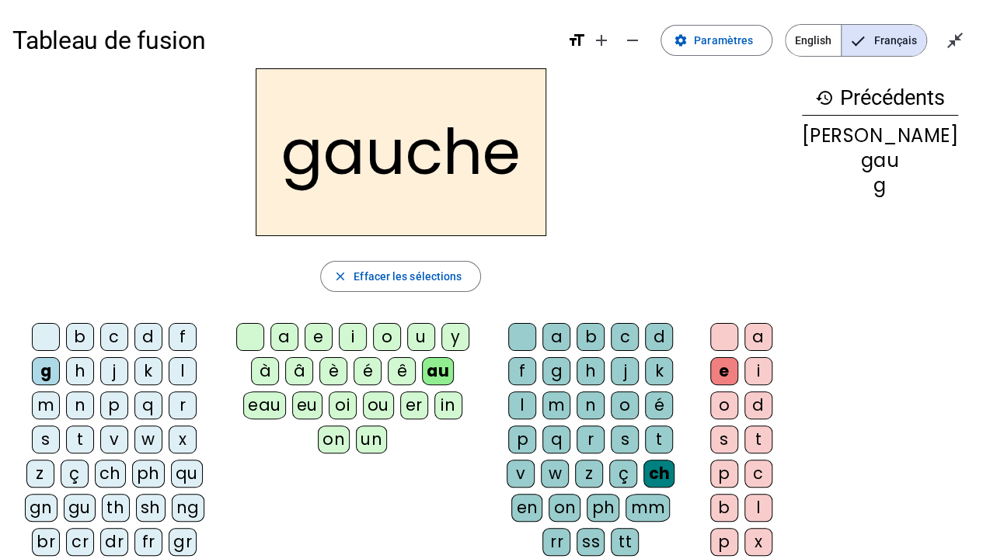
click at [73, 343] on div "b" at bounding box center [80, 337] width 28 height 28
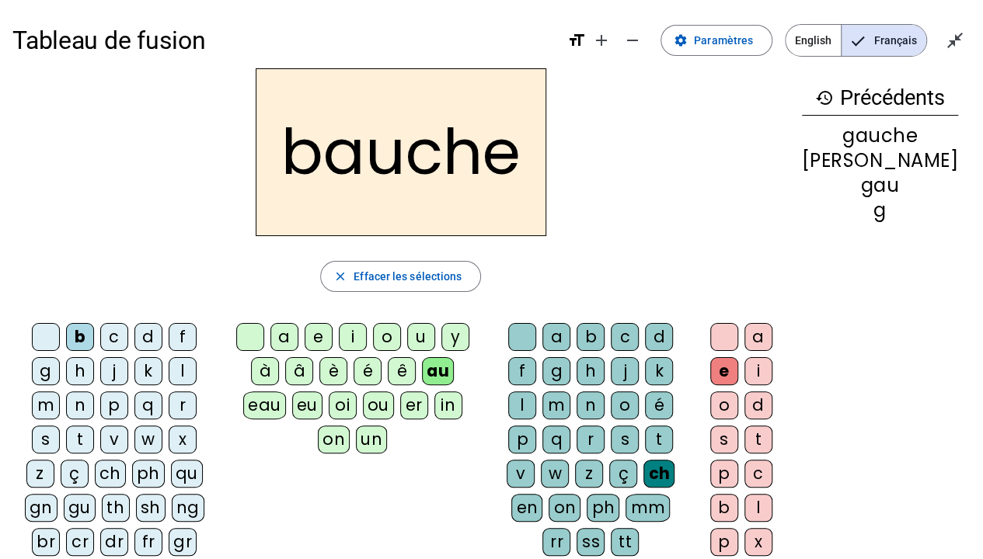
click at [363, 404] on div "ou" at bounding box center [378, 406] width 31 height 28
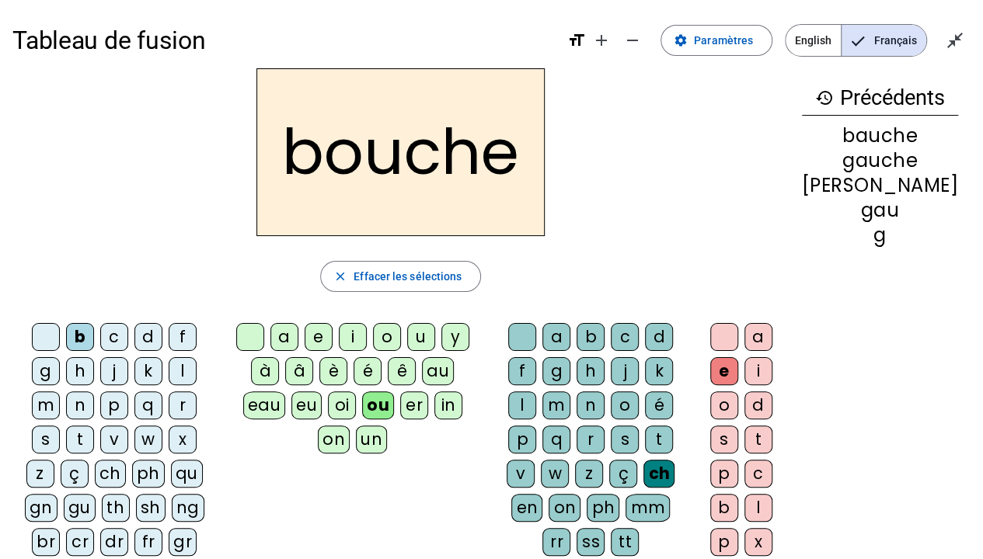
click at [94, 426] on div "t" at bounding box center [80, 440] width 28 height 28
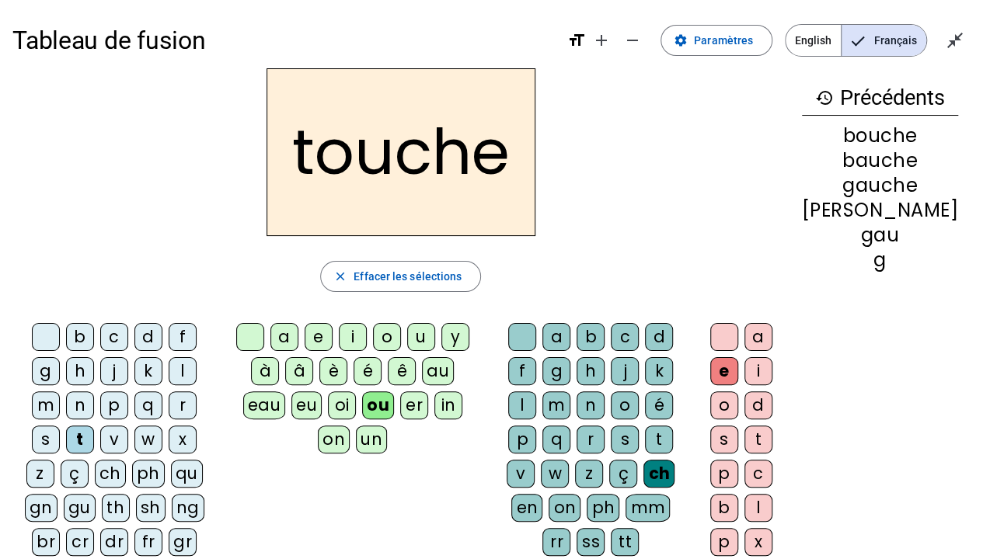
click at [60, 426] on div "s" at bounding box center [46, 440] width 28 height 28
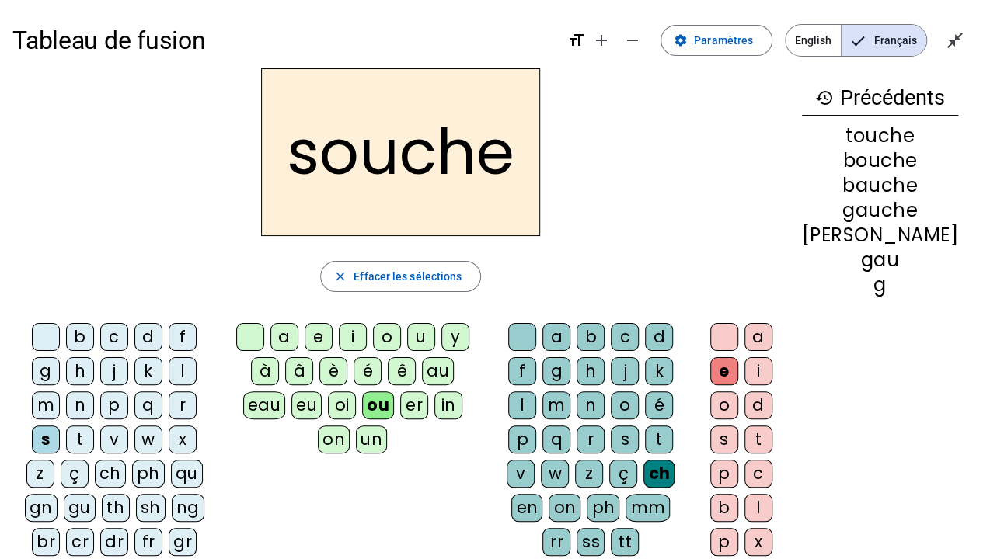
click at [100, 401] on div "p" at bounding box center [114, 406] width 28 height 28
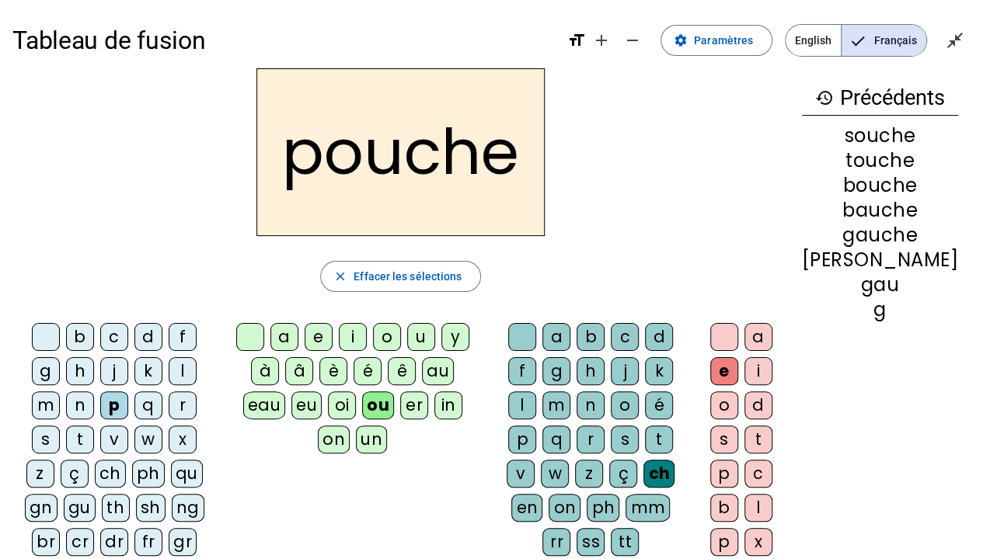
click at [320, 378] on div "è" at bounding box center [333, 371] width 28 height 28
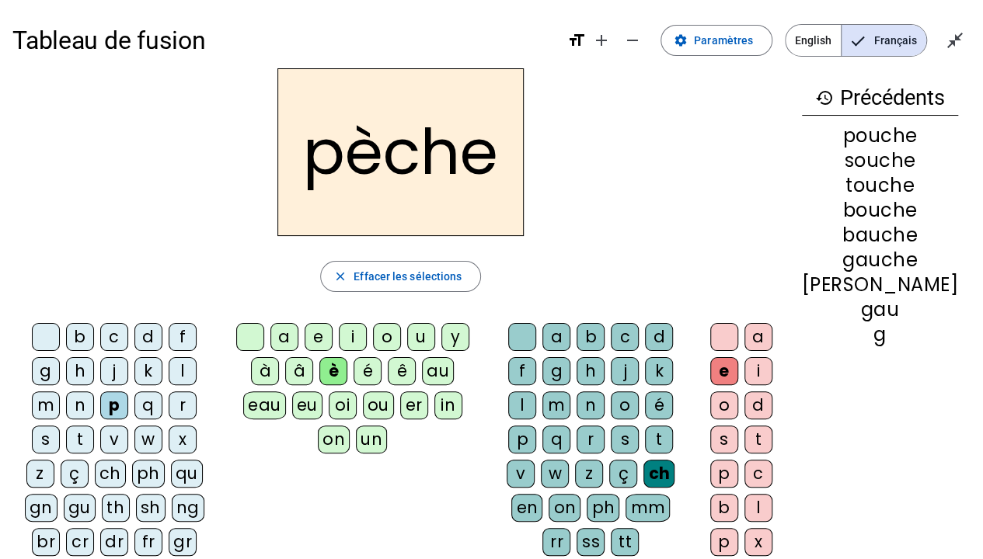
click at [390, 370] on div "ê" at bounding box center [402, 371] width 28 height 28
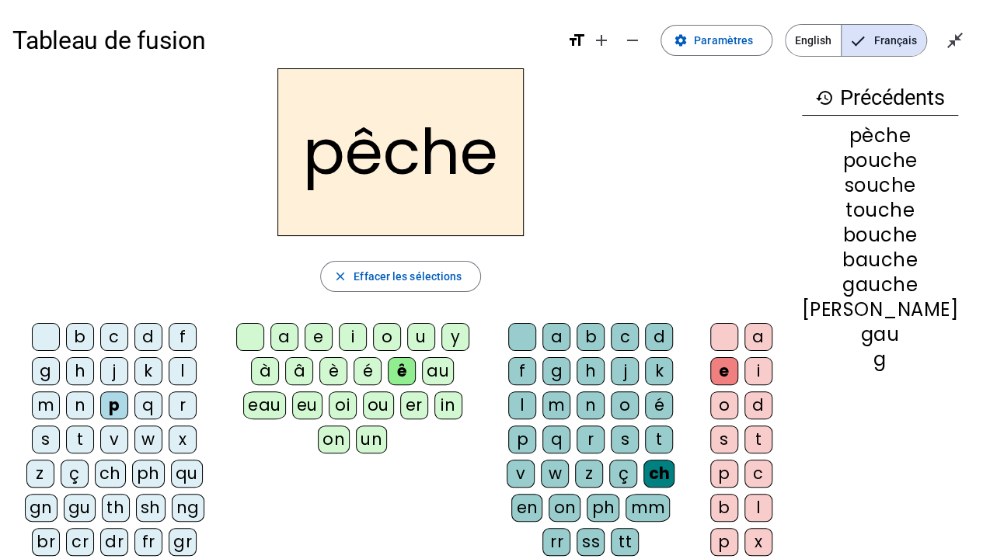
click at [60, 392] on div "m" at bounding box center [46, 406] width 28 height 28
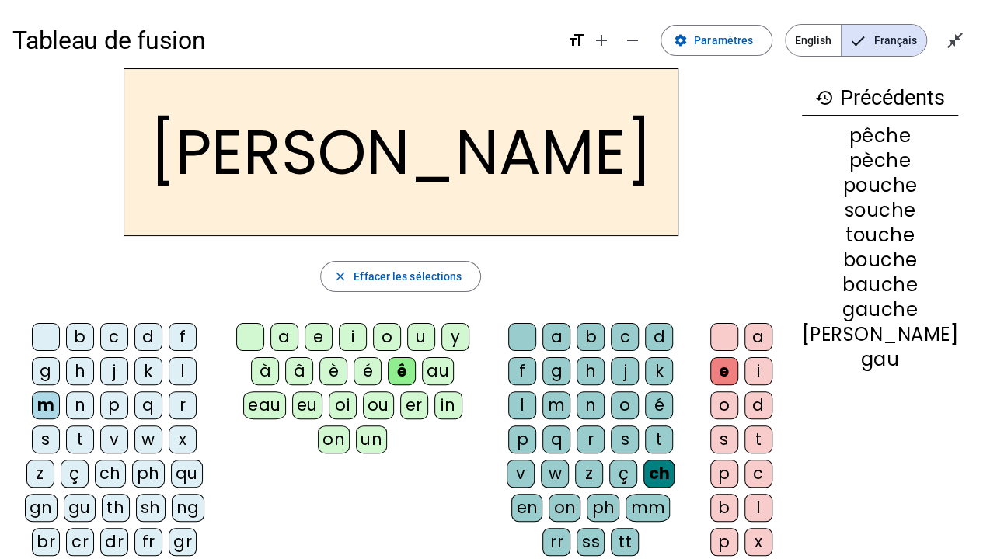
click at [424, 378] on div "au" at bounding box center [438, 371] width 32 height 28
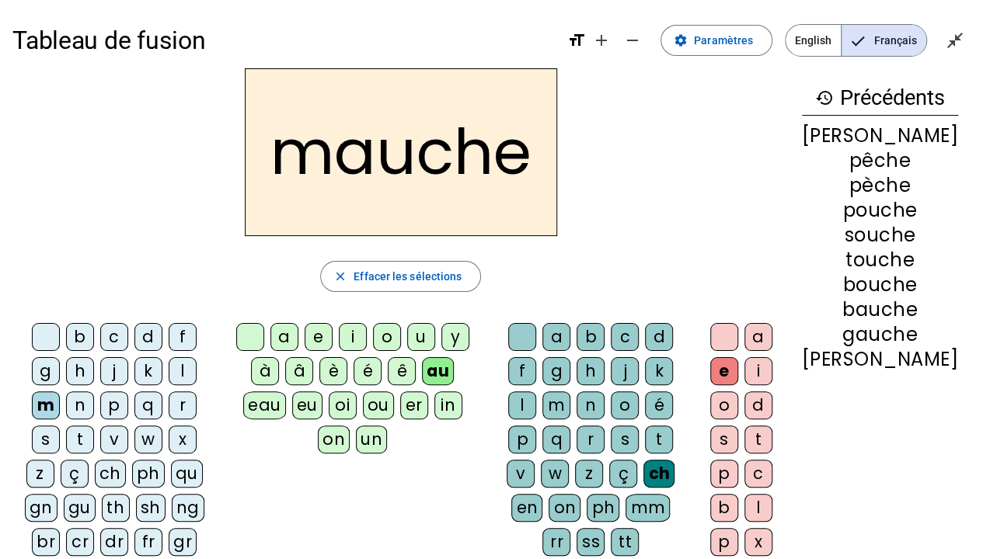
click at [535, 427] on div "v" at bounding box center [521, 474] width 28 height 28
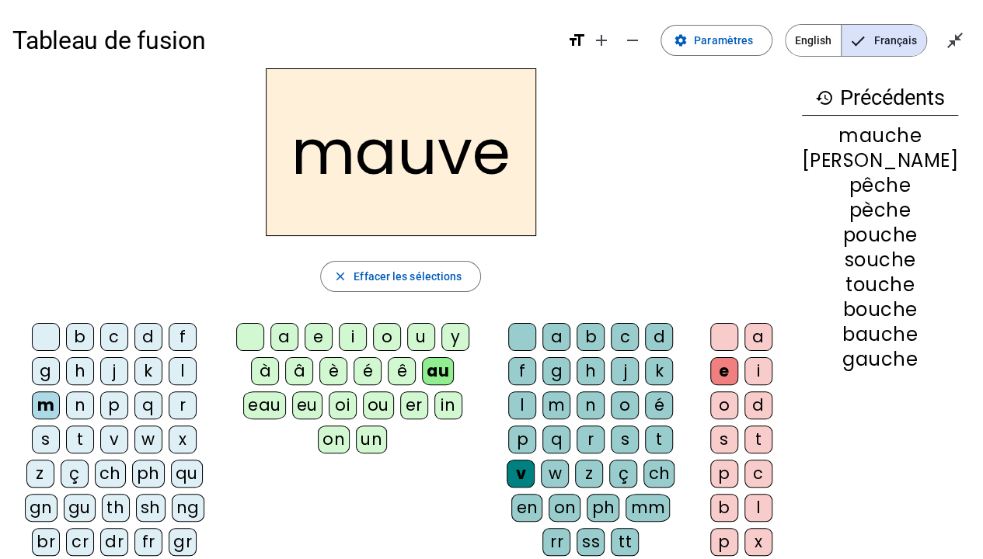
click at [100, 409] on div "p" at bounding box center [114, 406] width 28 height 28
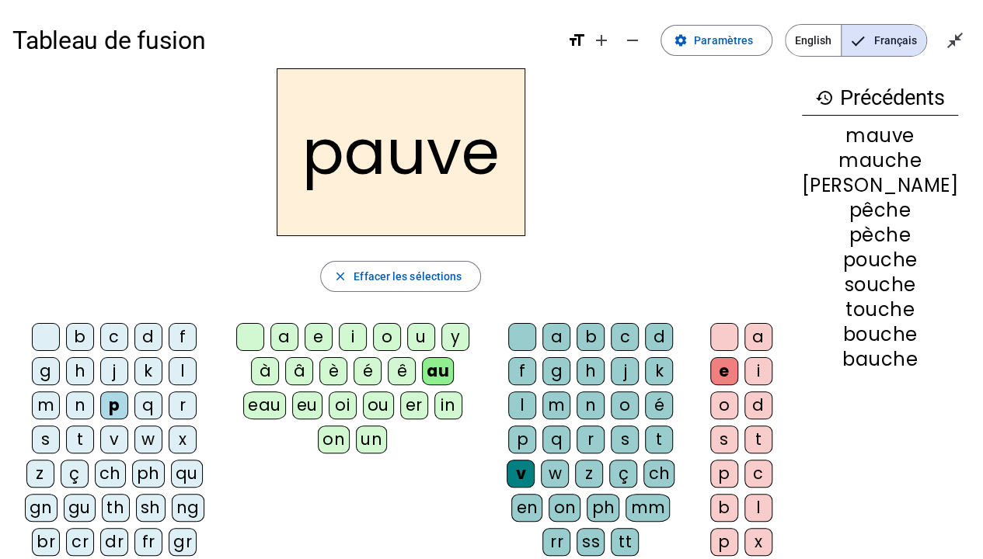
click at [611, 427] on div "s" at bounding box center [625, 440] width 28 height 28
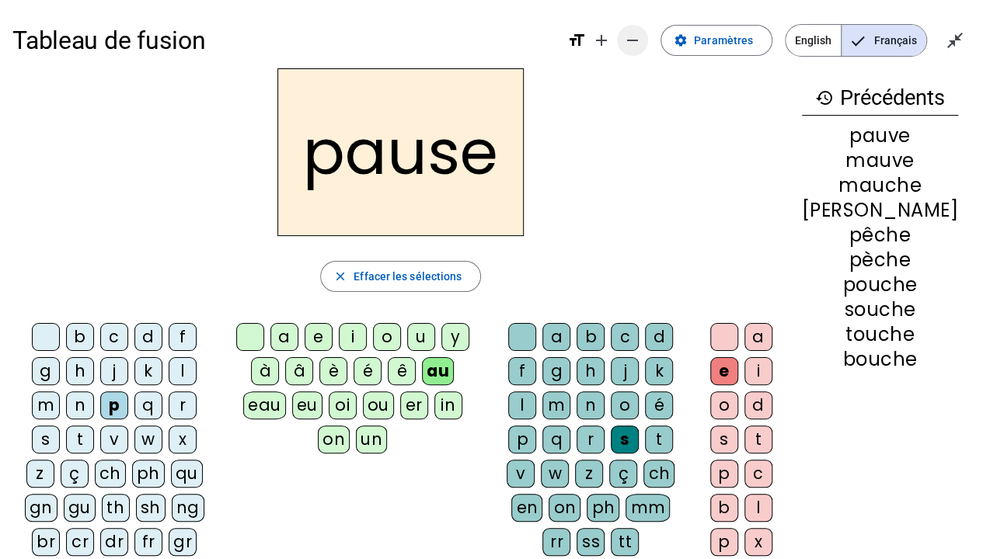
click at [631, 47] on mat-icon "remove" at bounding box center [632, 40] width 19 height 19
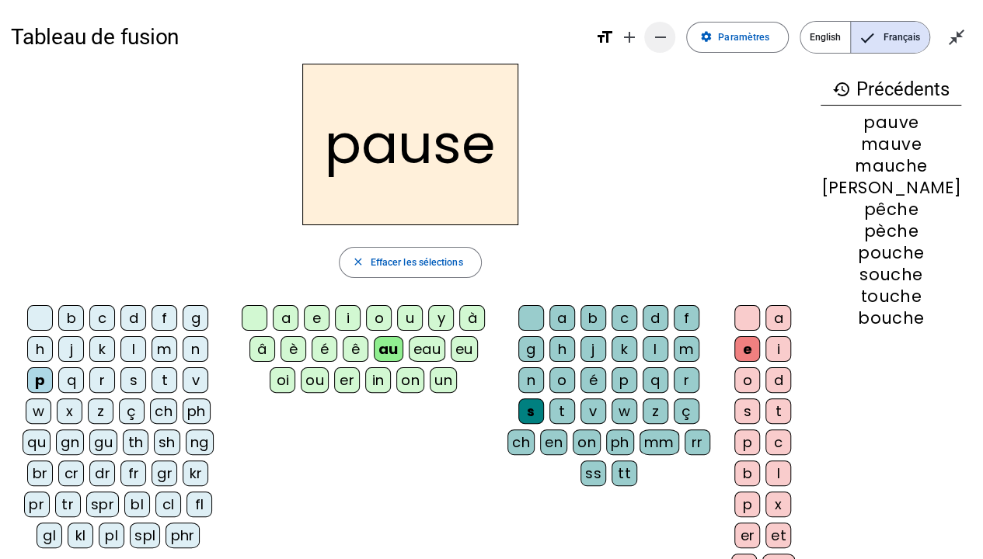
click at [653, 41] on mat-icon "remove" at bounding box center [659, 37] width 19 height 19
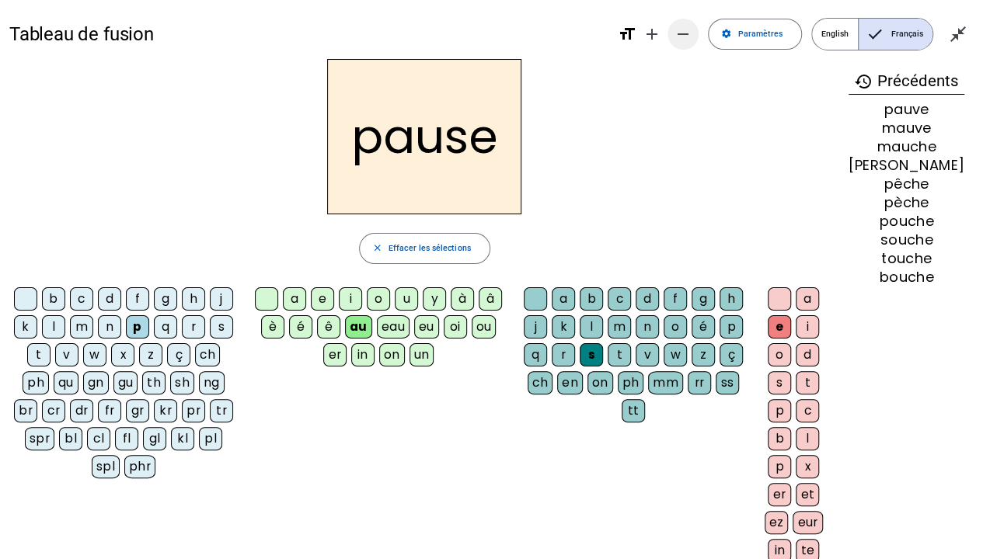
click at [679, 33] on mat-icon "remove" at bounding box center [683, 34] width 19 height 19
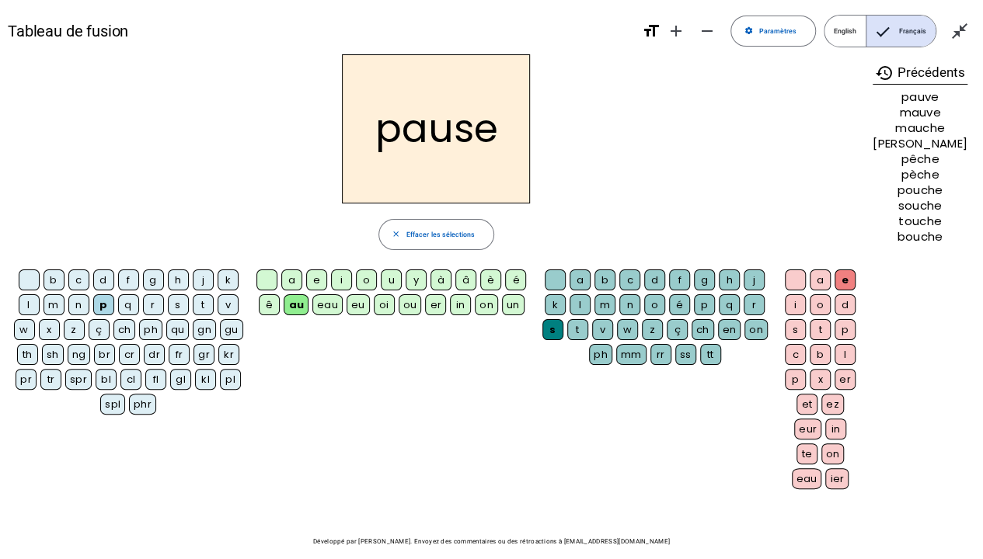
click at [124, 329] on div "ch" at bounding box center [124, 329] width 23 height 21
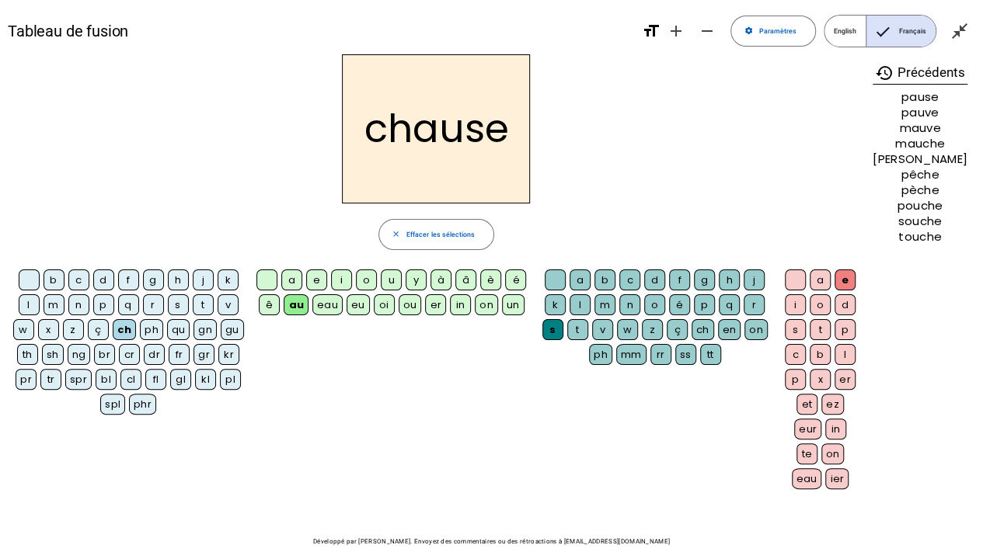
click at [846, 382] on div "er" at bounding box center [845, 379] width 21 height 21
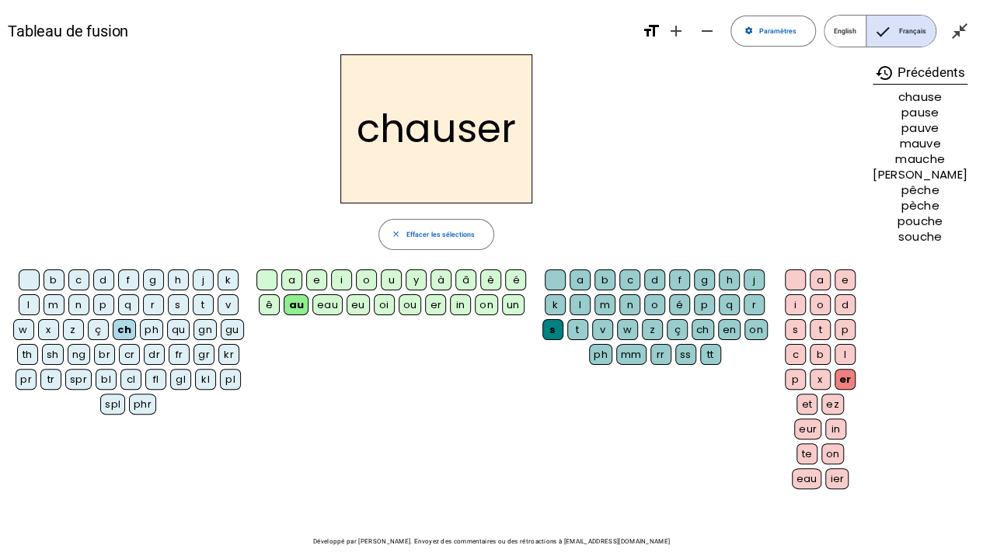
click at [689, 356] on div "ss" at bounding box center [685, 354] width 21 height 21
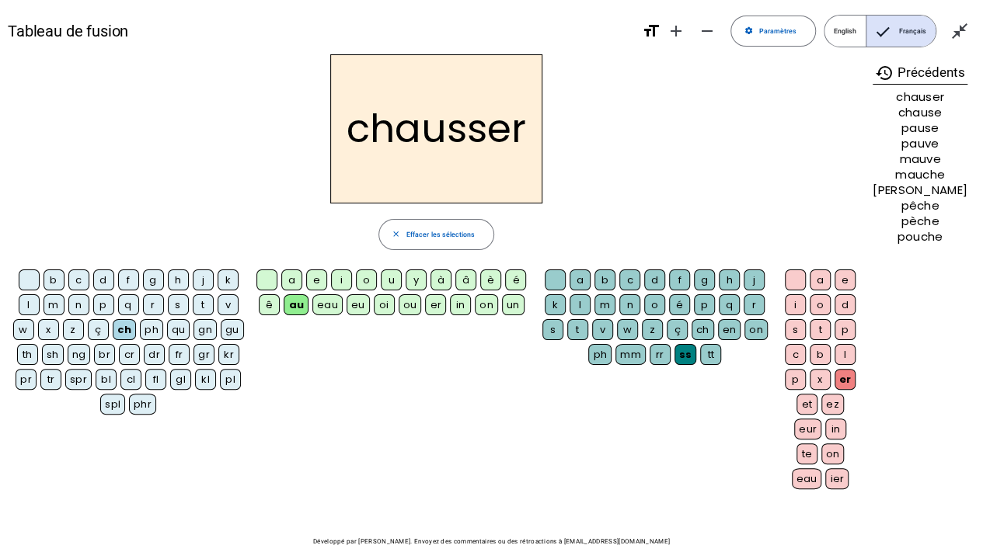
click at [178, 305] on div "s" at bounding box center [178, 304] width 21 height 21
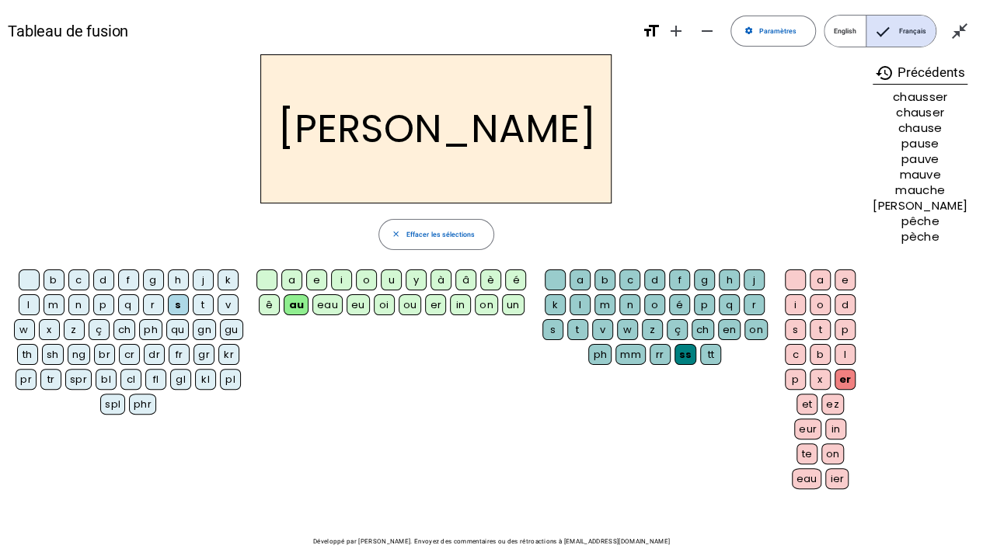
click at [608, 329] on div "v" at bounding box center [602, 329] width 21 height 21
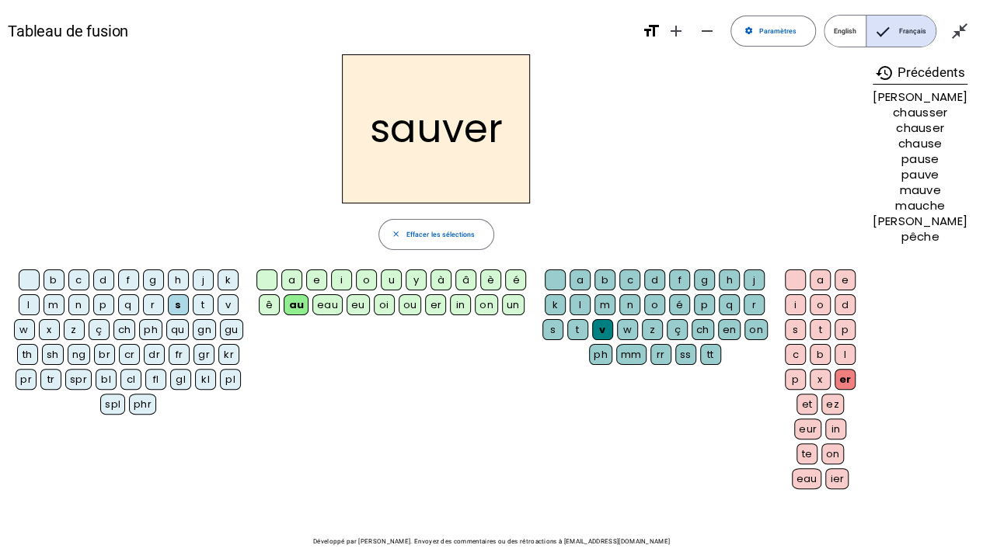
click at [813, 427] on div "eur" at bounding box center [807, 429] width 27 height 21
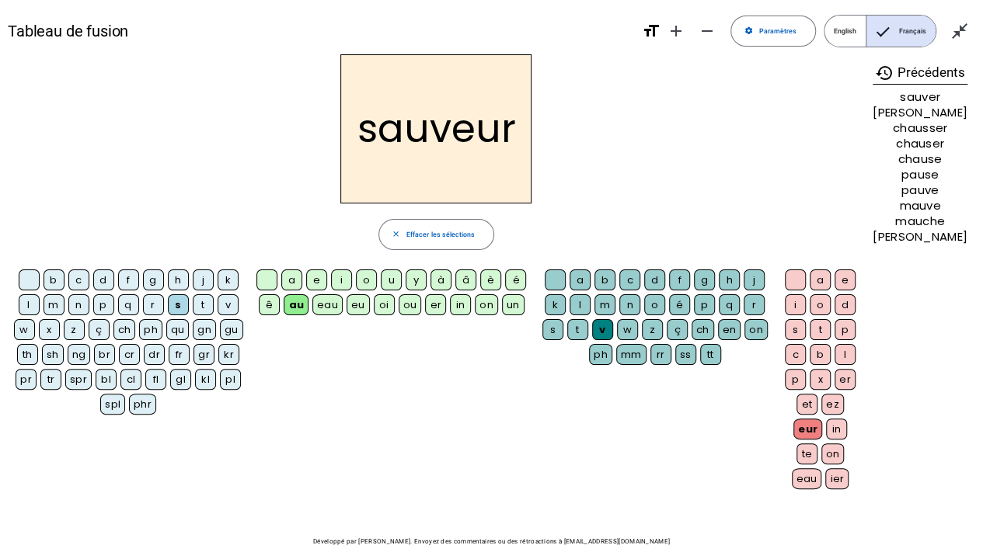
click at [58, 305] on div "m" at bounding box center [54, 304] width 21 height 21
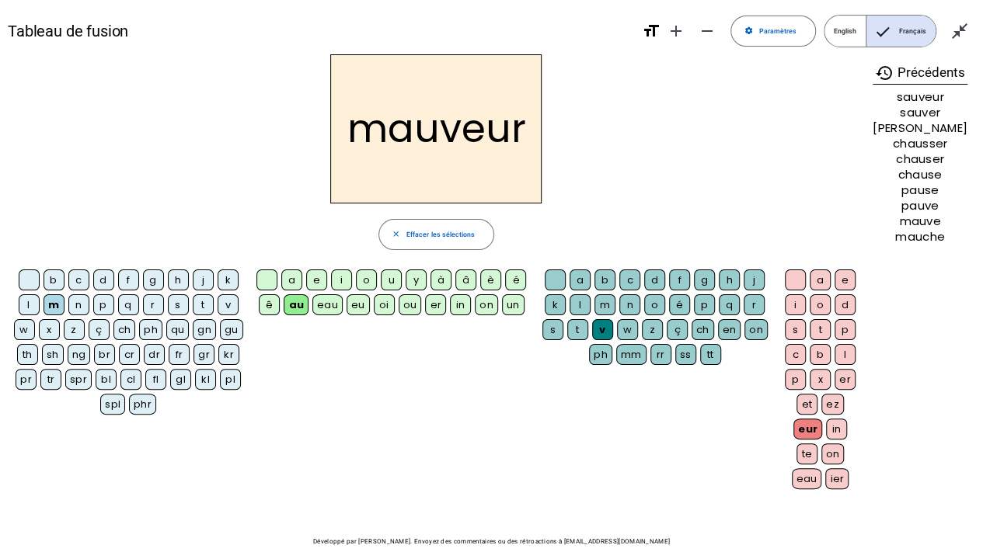
click at [104, 305] on div "p" at bounding box center [103, 304] width 21 height 21
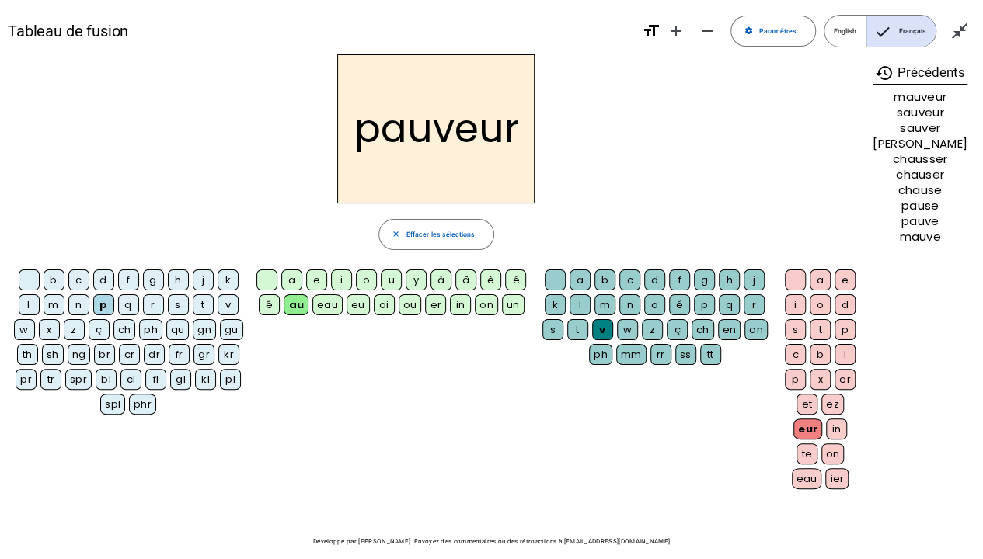
click at [363, 310] on div "eu" at bounding box center [358, 304] width 23 height 21
click at [264, 281] on div at bounding box center [266, 280] width 21 height 21
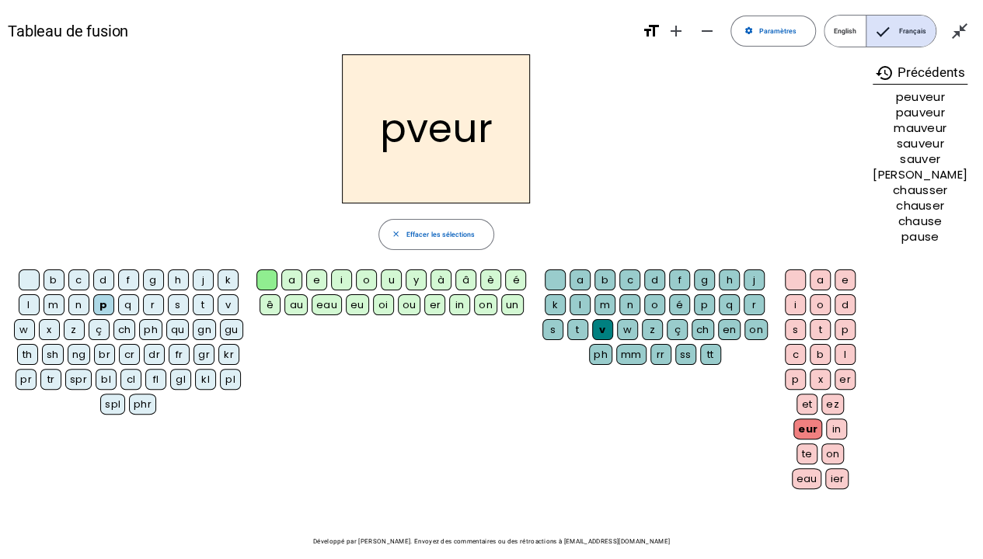
click at [555, 282] on div at bounding box center [555, 280] width 21 height 21
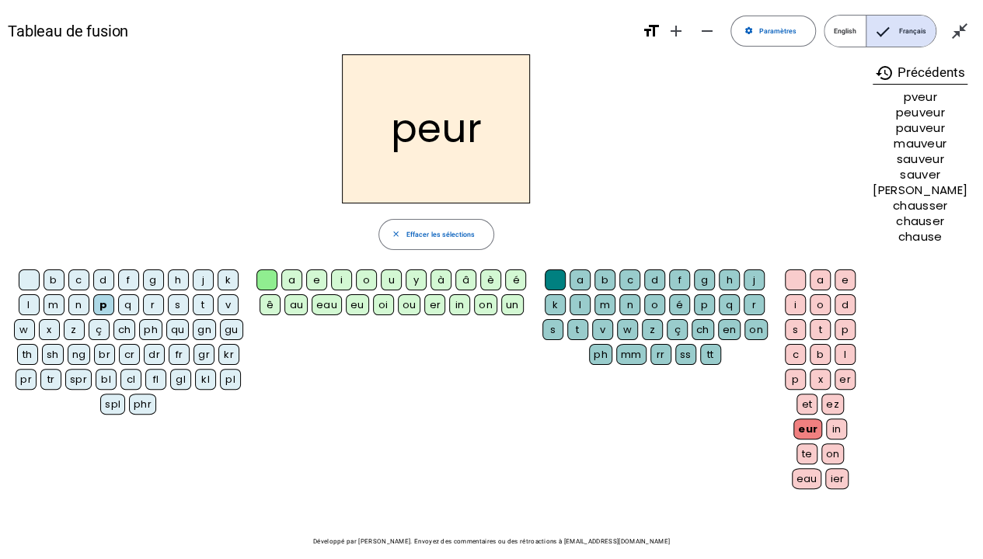
click at [153, 281] on div "g" at bounding box center [153, 280] width 21 height 21
click at [301, 309] on div "au" at bounding box center [295, 304] width 23 height 21
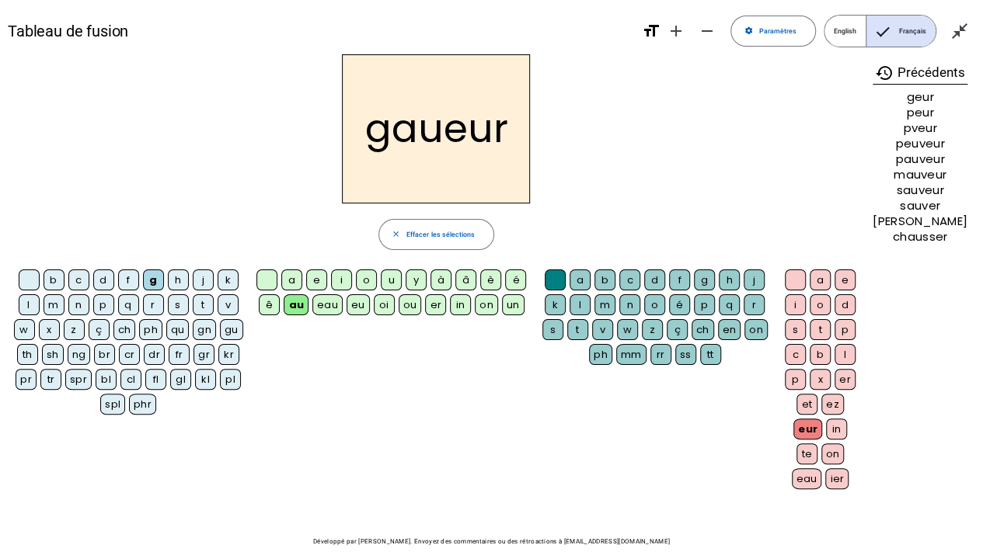
click at [460, 301] on div "in" at bounding box center [460, 304] width 21 height 21
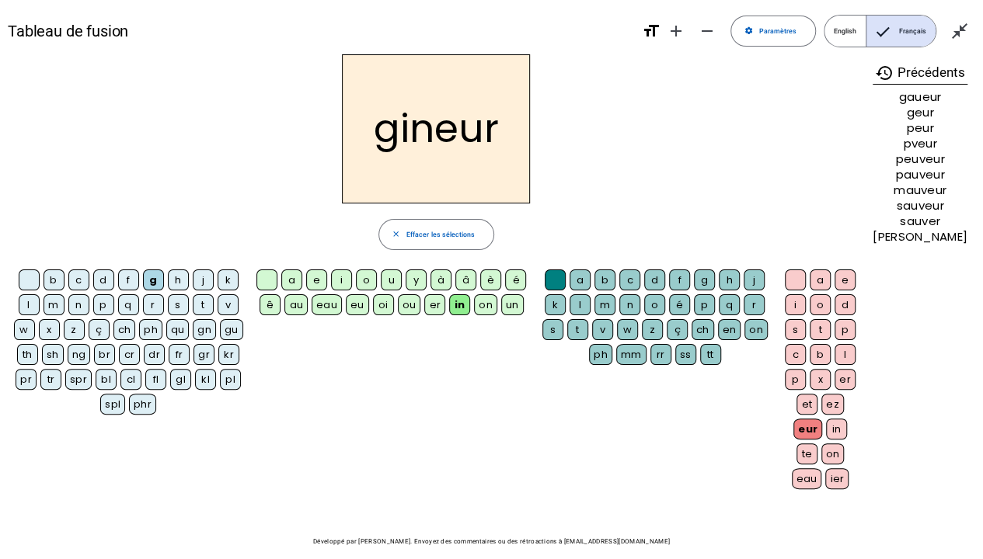
click at [467, 279] on div "â" at bounding box center [465, 280] width 21 height 21
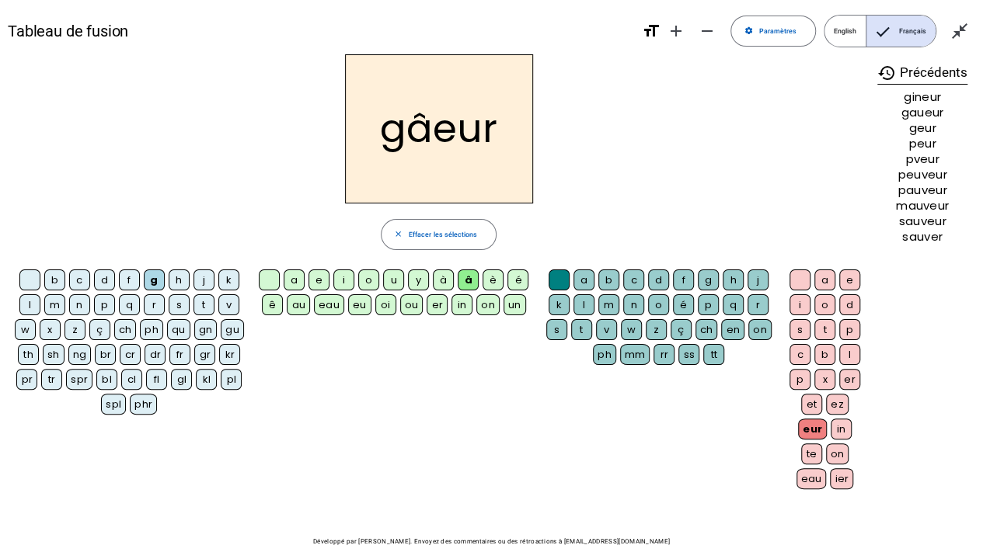
click at [584, 328] on div "t" at bounding box center [581, 329] width 21 height 21
click at [813, 427] on div "eau" at bounding box center [811, 479] width 30 height 21
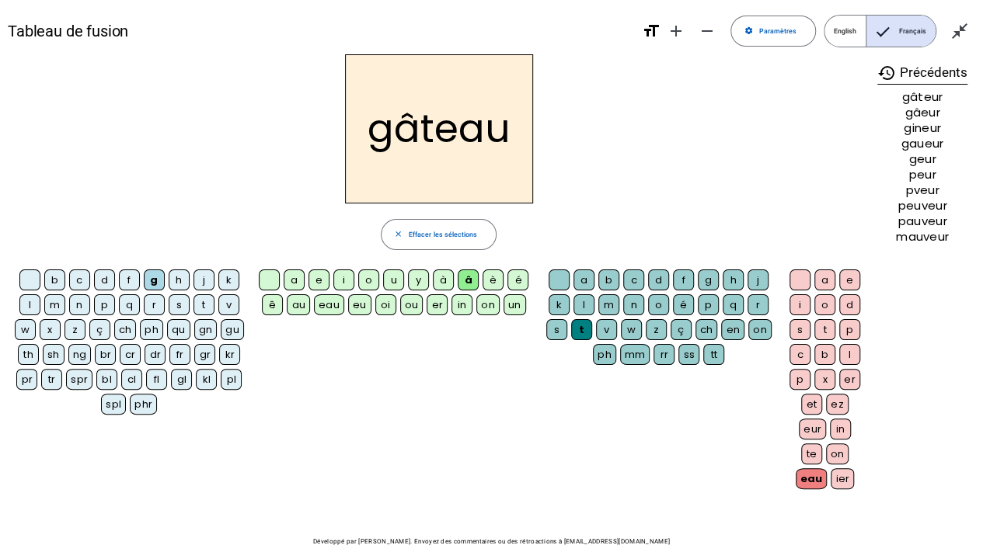
click at [57, 307] on div "m" at bounding box center [54, 304] width 21 height 21
click at [394, 278] on div "u" at bounding box center [393, 280] width 21 height 21
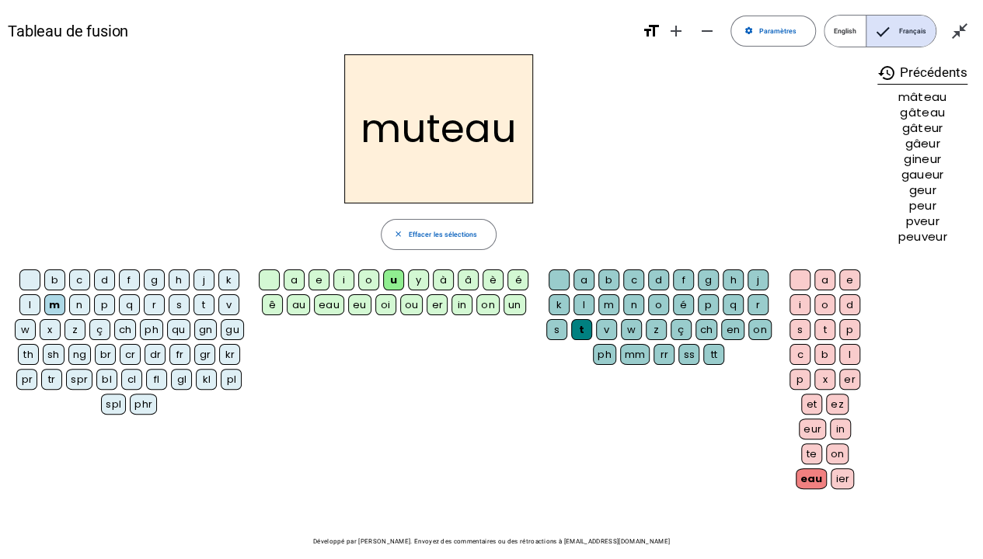
click at [561, 333] on div "s" at bounding box center [556, 329] width 21 height 21
click at [104, 305] on div "p" at bounding box center [104, 304] width 21 height 21
click at [460, 309] on div "in" at bounding box center [461, 304] width 21 height 21
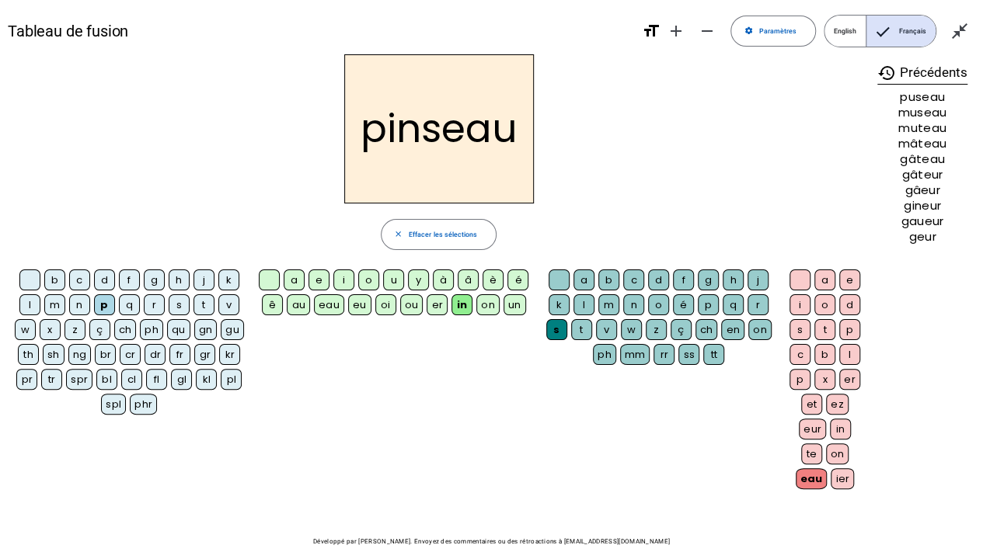
click at [689, 354] on div "ss" at bounding box center [688, 354] width 21 height 21
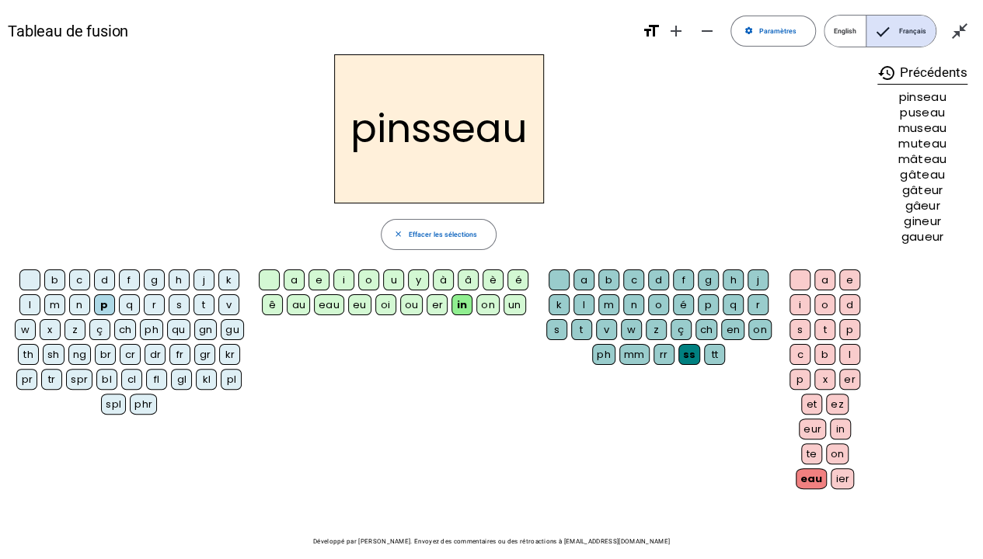
click at [633, 278] on div "c" at bounding box center [633, 280] width 21 height 21
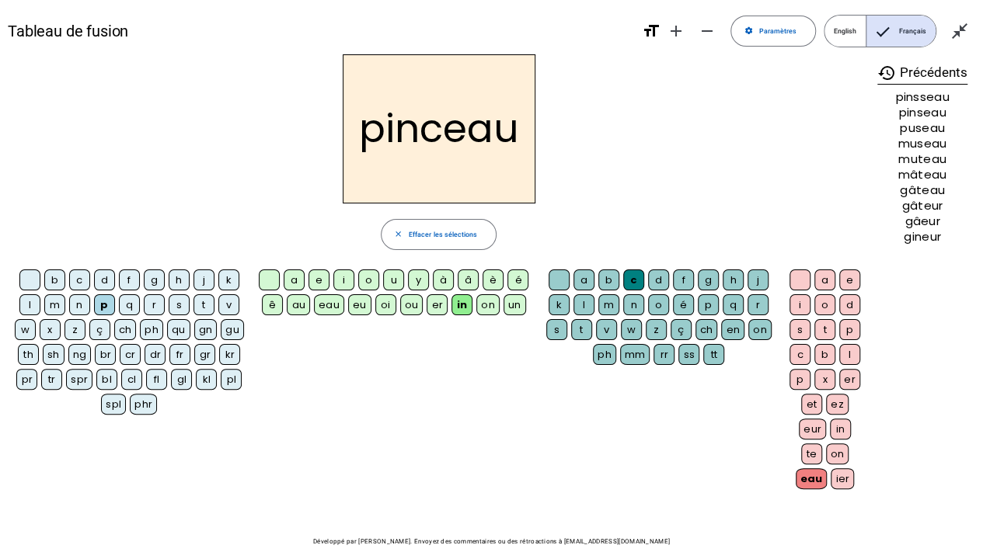
click at [385, 305] on div "oi" at bounding box center [385, 304] width 21 height 21
click at [665, 353] on div "rr" at bounding box center [663, 354] width 21 height 21
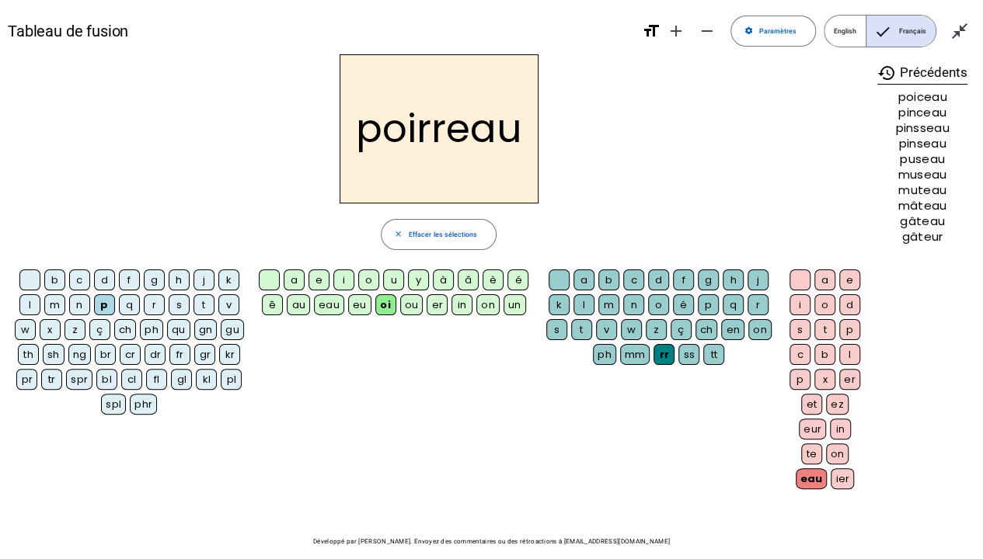
click at [755, 303] on div "r" at bounding box center [758, 304] width 21 height 21
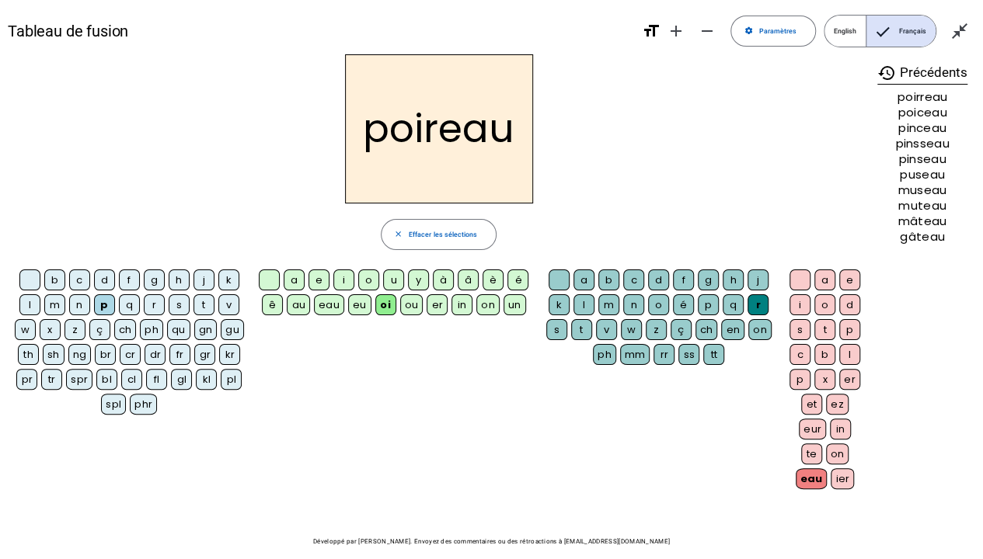
click at [298, 306] on div "au" at bounding box center [298, 304] width 23 height 21
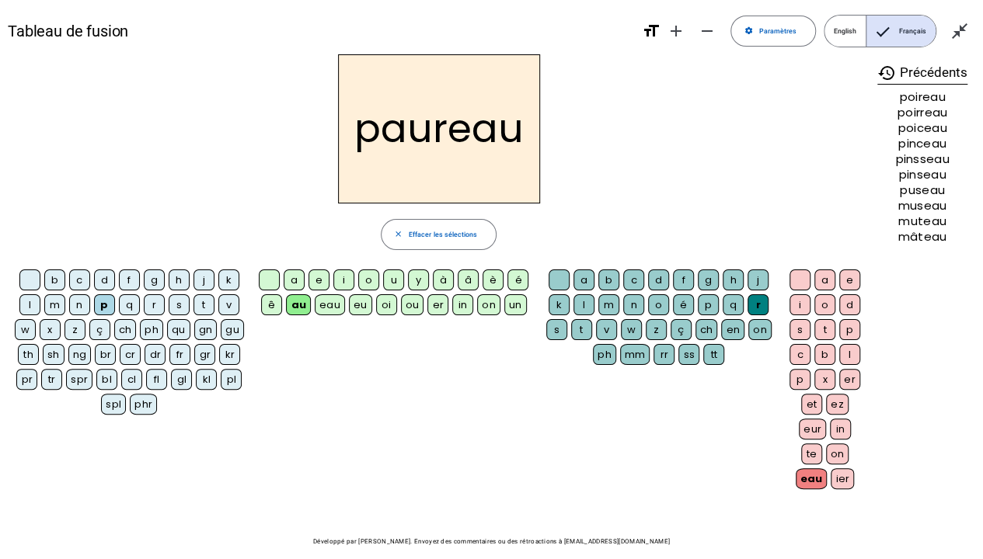
click at [370, 284] on div "o" at bounding box center [368, 280] width 21 height 21
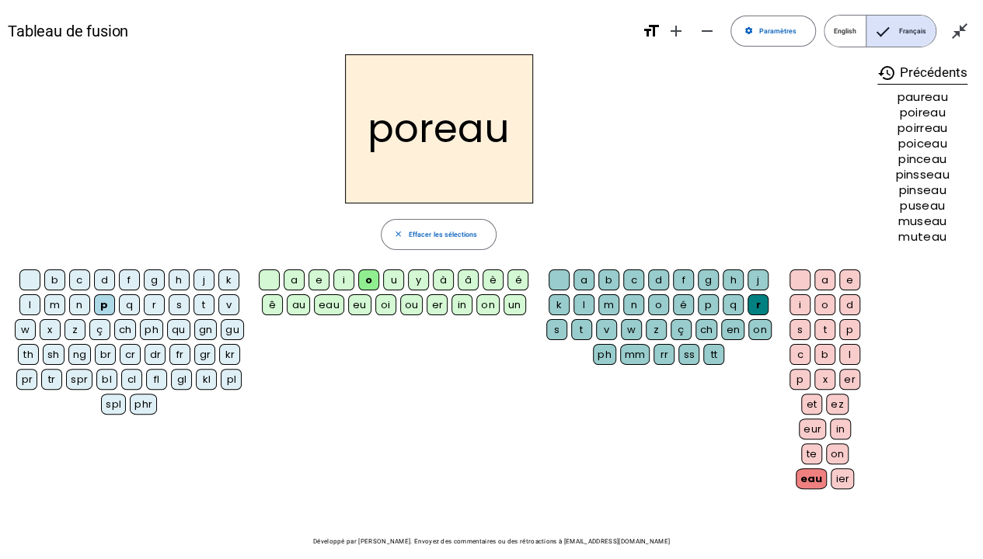
click at [620, 345] on letter-bubble "mm" at bounding box center [637, 356] width 34 height 25
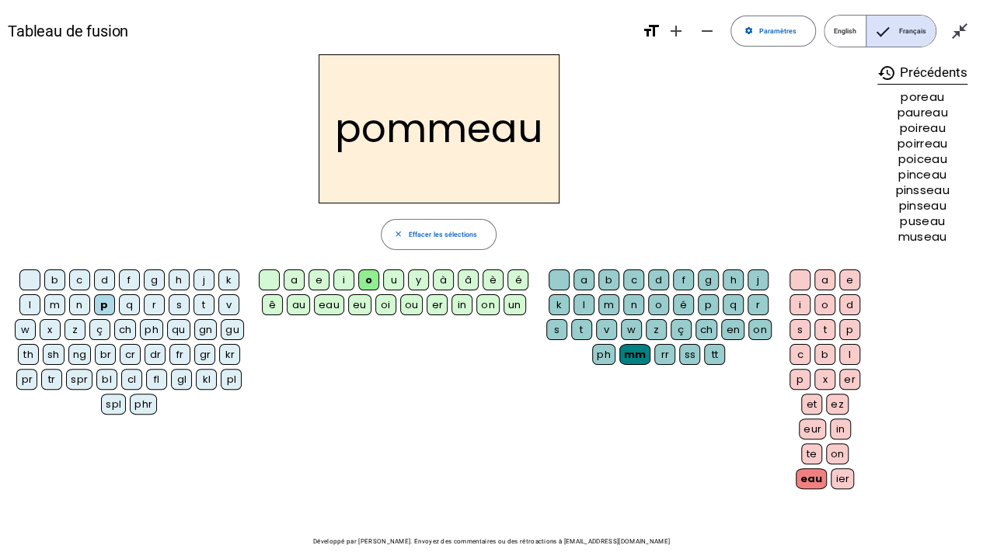
click at [584, 333] on div "t" at bounding box center [581, 329] width 21 height 21
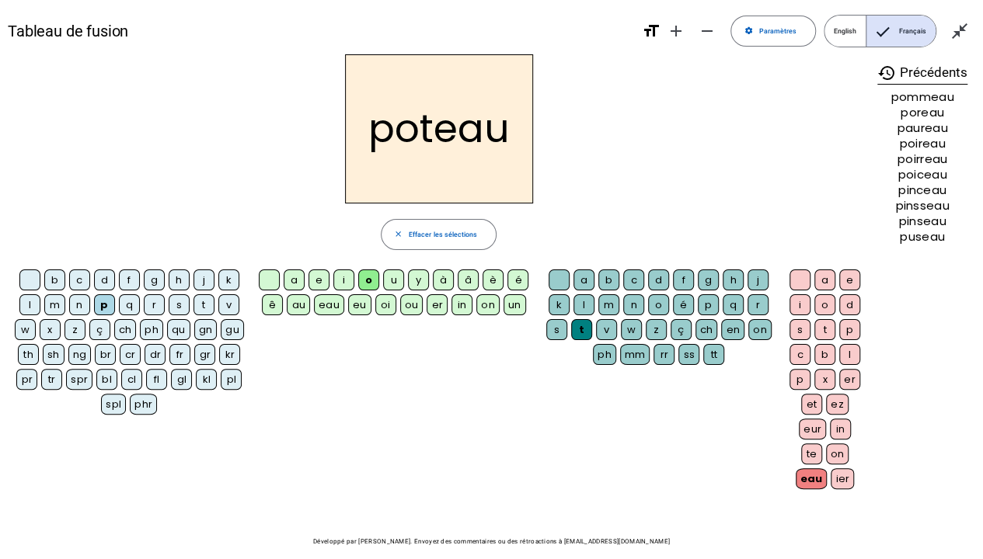
click at [297, 280] on div "a" at bounding box center [294, 280] width 21 height 21
click at [418, 284] on div "y" at bounding box center [418, 280] width 21 height 21
click at [370, 280] on div "o" at bounding box center [368, 280] width 21 height 21
click at [632, 362] on div "mm" at bounding box center [635, 354] width 30 height 21
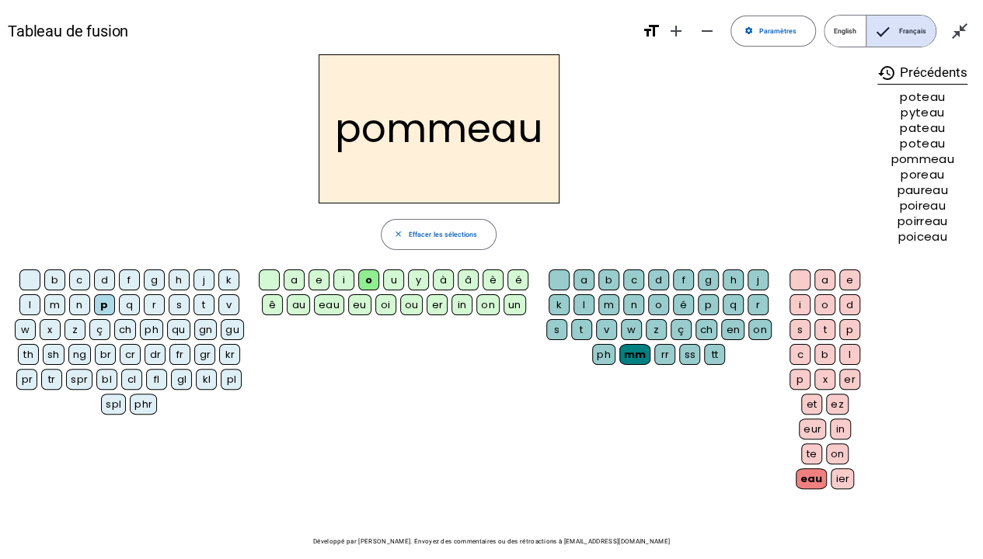
click at [850, 278] on div "e" at bounding box center [849, 280] width 21 height 21
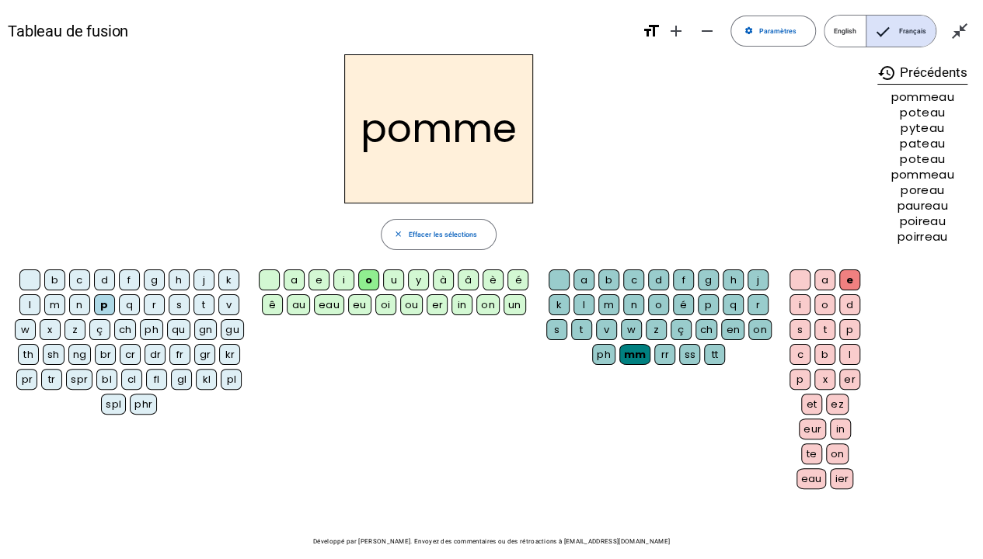
click at [82, 283] on div "c" at bounding box center [79, 280] width 21 height 21
click at [732, 329] on div "en" at bounding box center [732, 329] width 23 height 21
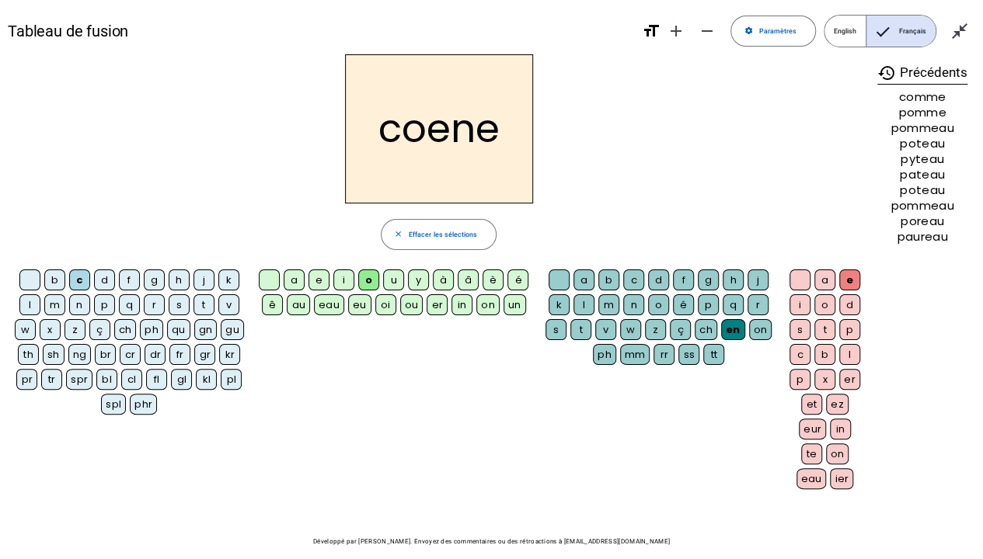
click at [645, 352] on div "mm" at bounding box center [635, 354] width 30 height 21
click at [129, 329] on div "ch" at bounding box center [125, 329] width 23 height 21
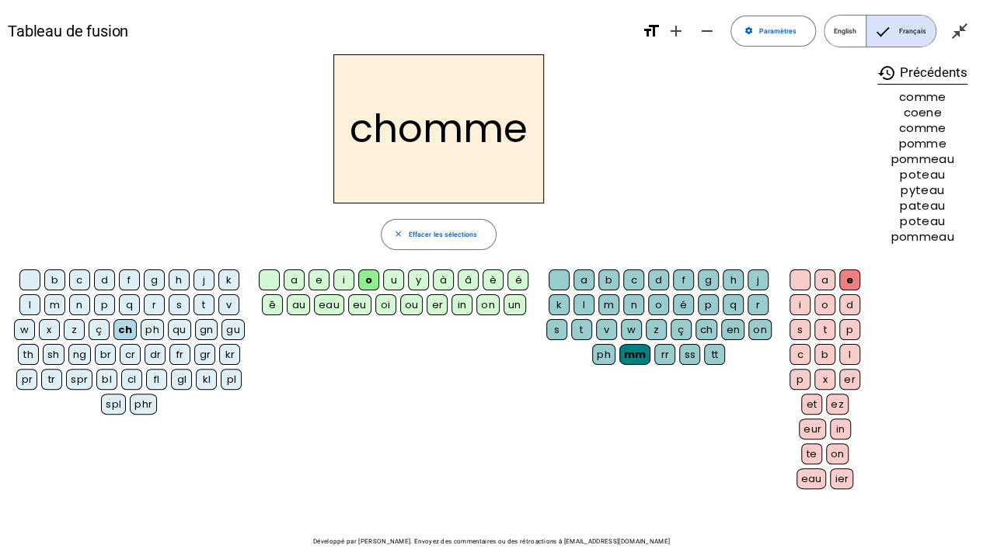
click at [321, 278] on div "e" at bounding box center [318, 280] width 21 height 21
click at [801, 303] on div "i" at bounding box center [799, 304] width 21 height 21
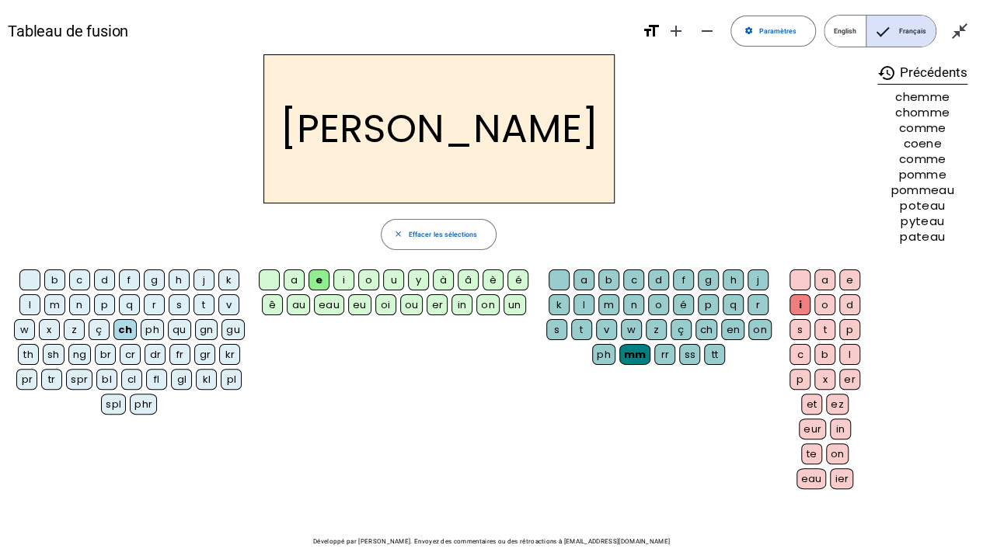
click at [563, 284] on div at bounding box center [559, 280] width 21 height 21
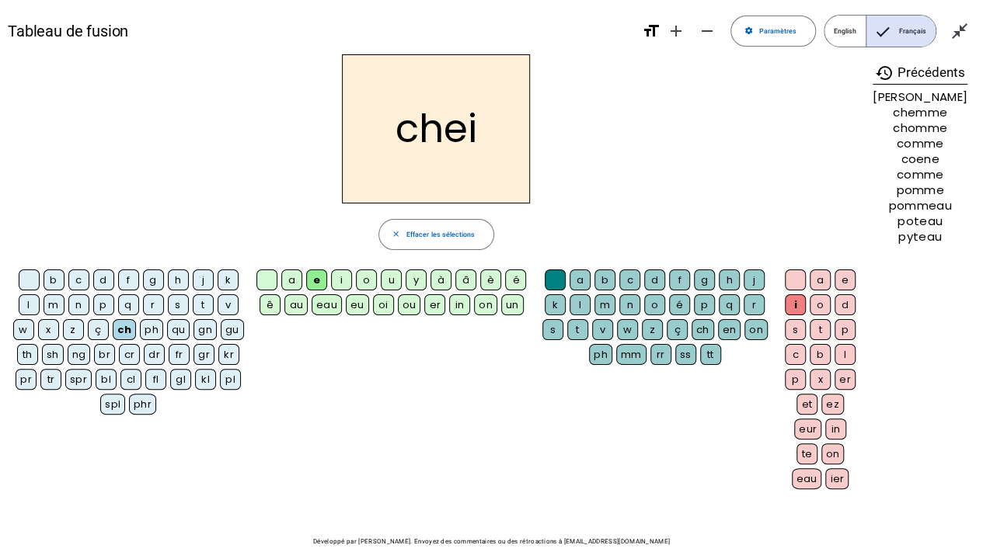
click at [611, 304] on div "m" at bounding box center [604, 304] width 21 height 21
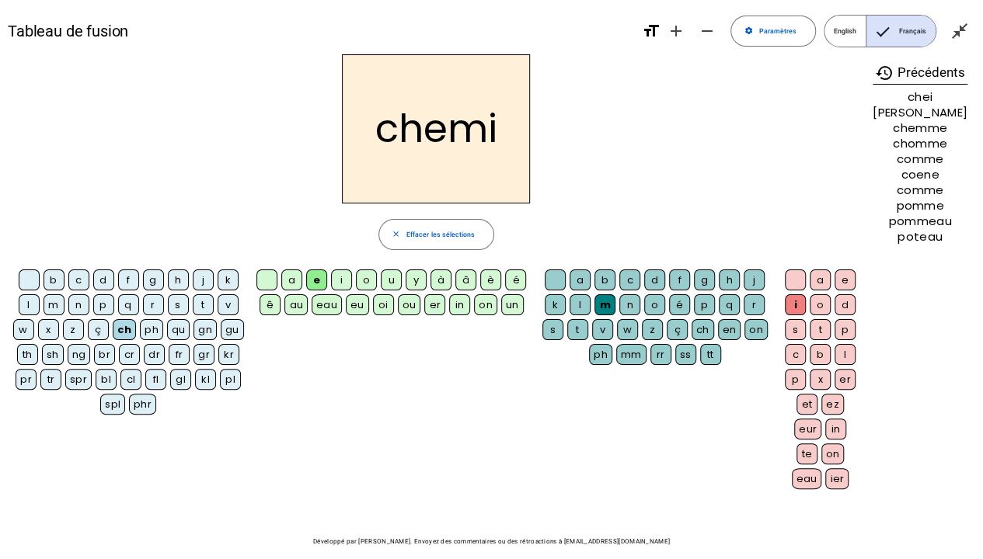
click at [129, 375] on div "cl" at bounding box center [130, 379] width 21 height 21
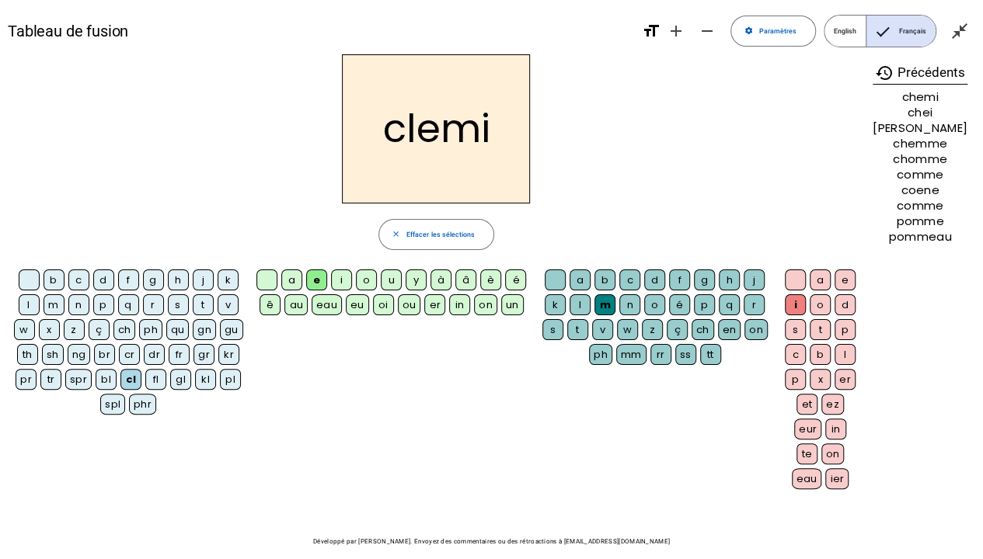
click at [373, 284] on div "o" at bounding box center [366, 280] width 21 height 21
click at [559, 334] on div "s" at bounding box center [552, 329] width 21 height 21
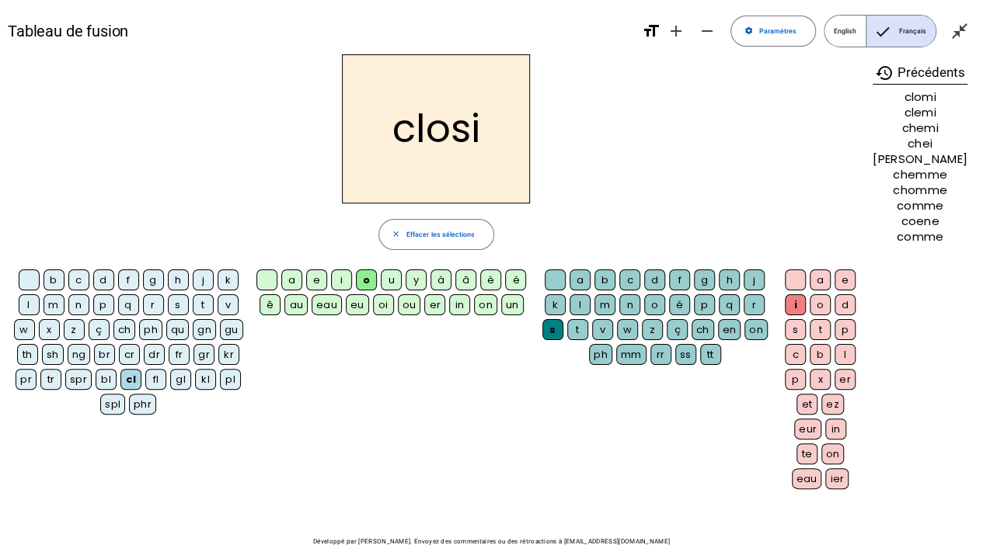
click at [850, 278] on div "e" at bounding box center [845, 280] width 21 height 21
click at [56, 280] on div "b" at bounding box center [54, 280] width 21 height 21
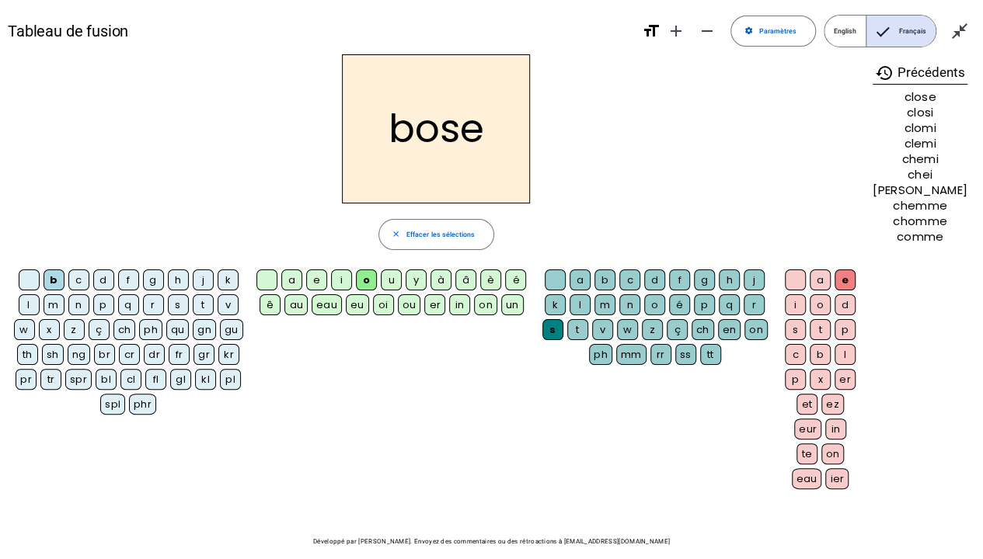
click at [301, 305] on div "au" at bounding box center [295, 304] width 23 height 21
click at [586, 304] on div "l" at bounding box center [580, 304] width 21 height 21
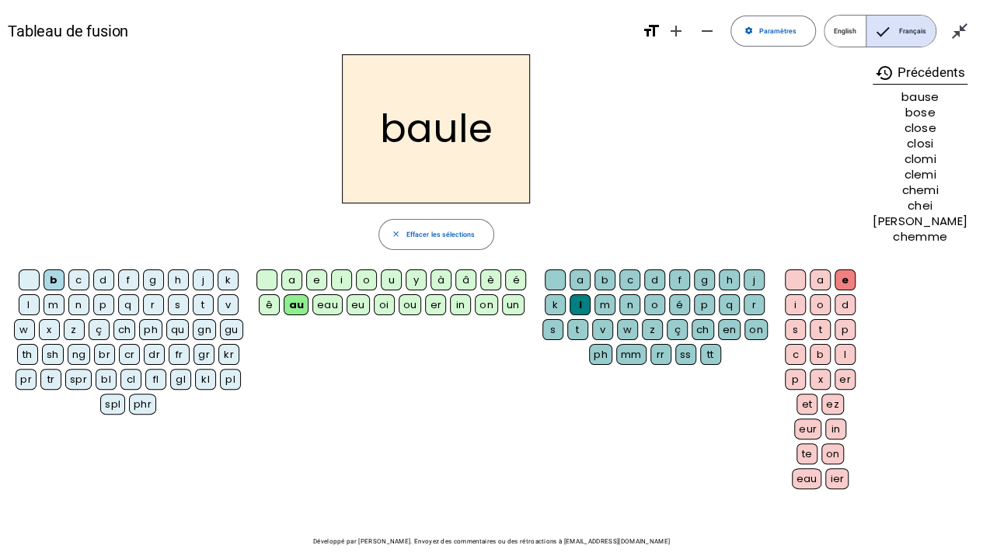
click at [821, 427] on div "eau" at bounding box center [807, 479] width 30 height 21
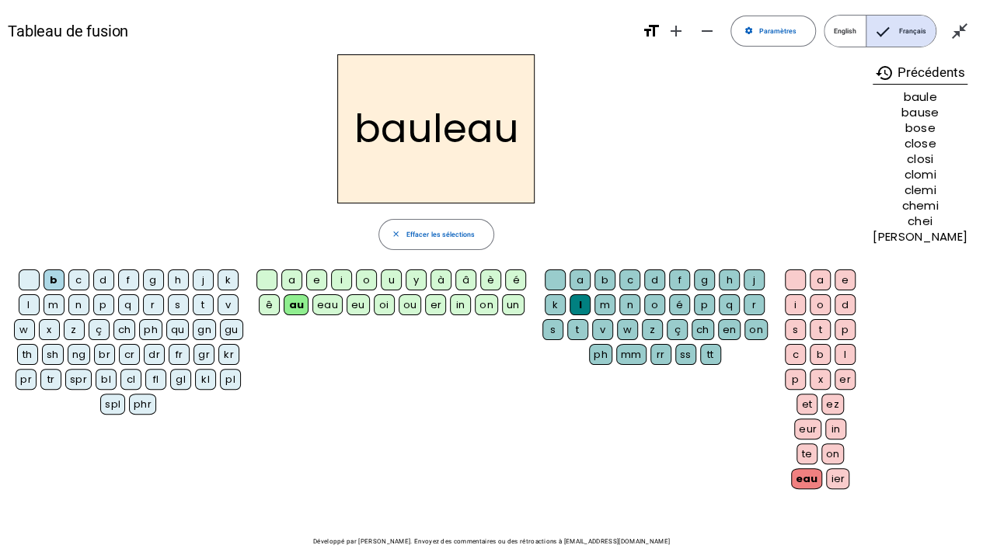
click at [409, 314] on letter-bubble "ou" at bounding box center [412, 306] width 27 height 25
click at [408, 309] on div "ou" at bounding box center [410, 304] width 23 height 21
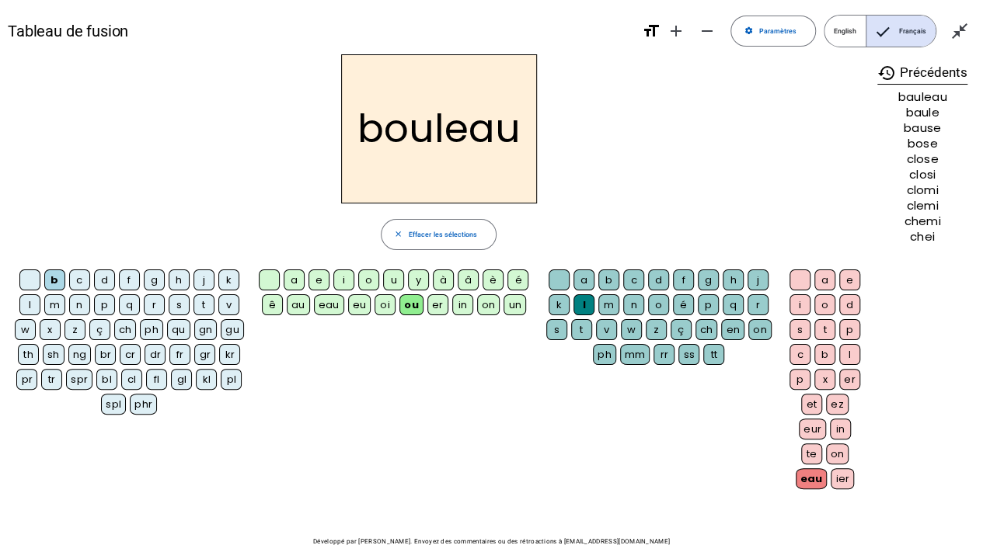
click at [153, 301] on div "r" at bounding box center [154, 304] width 21 height 21
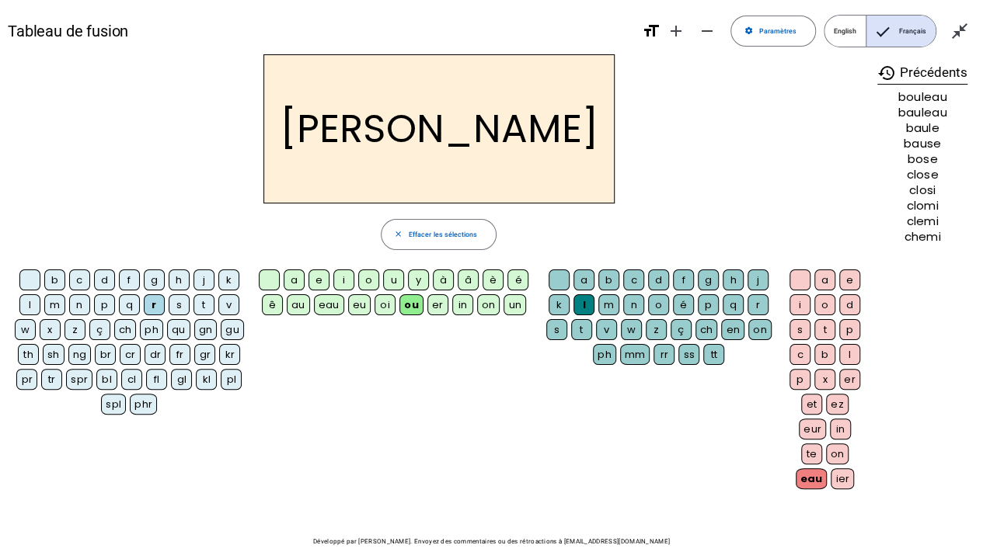
click at [202, 281] on div "j" at bounding box center [203, 280] width 21 height 21
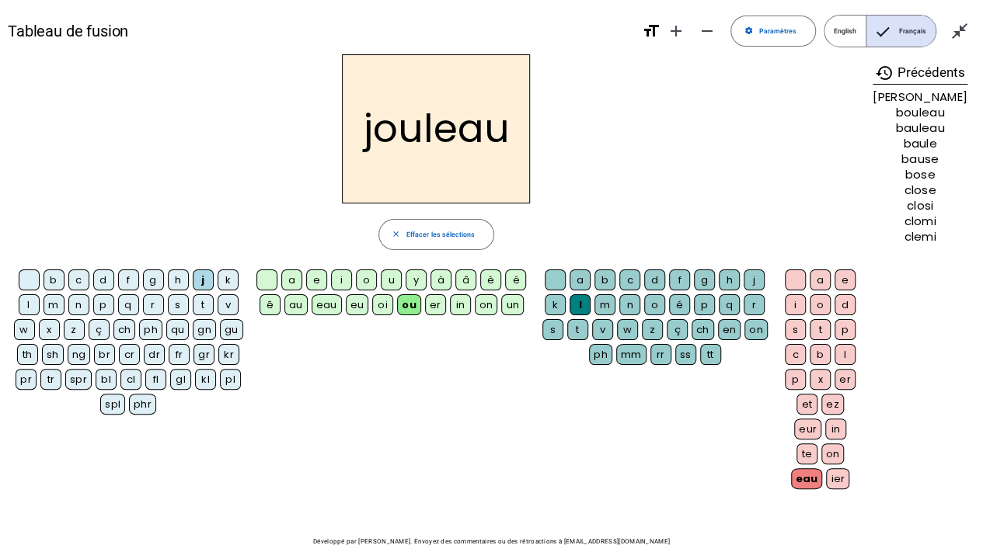
click at [394, 284] on div "u" at bounding box center [391, 280] width 21 height 21
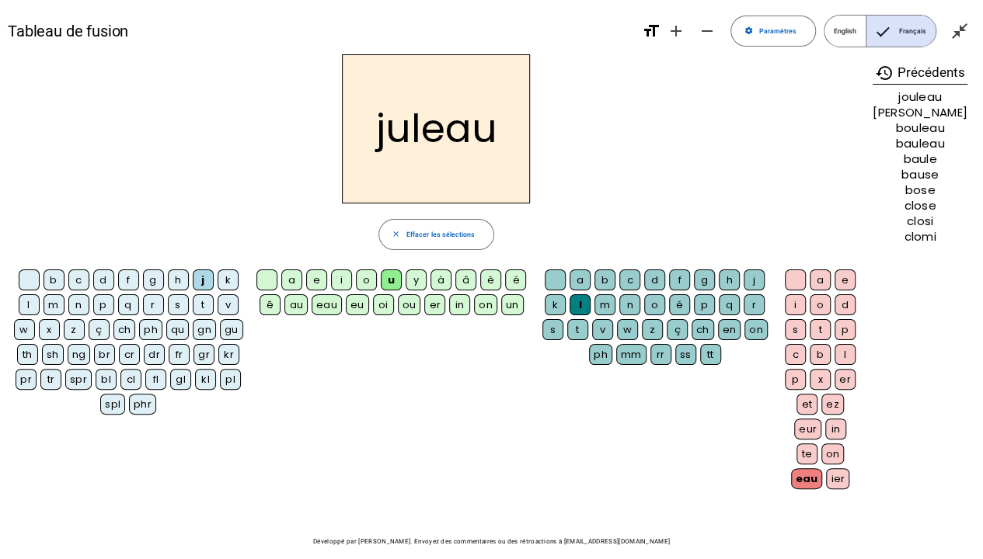
click at [611, 303] on div "m" at bounding box center [604, 304] width 21 height 21
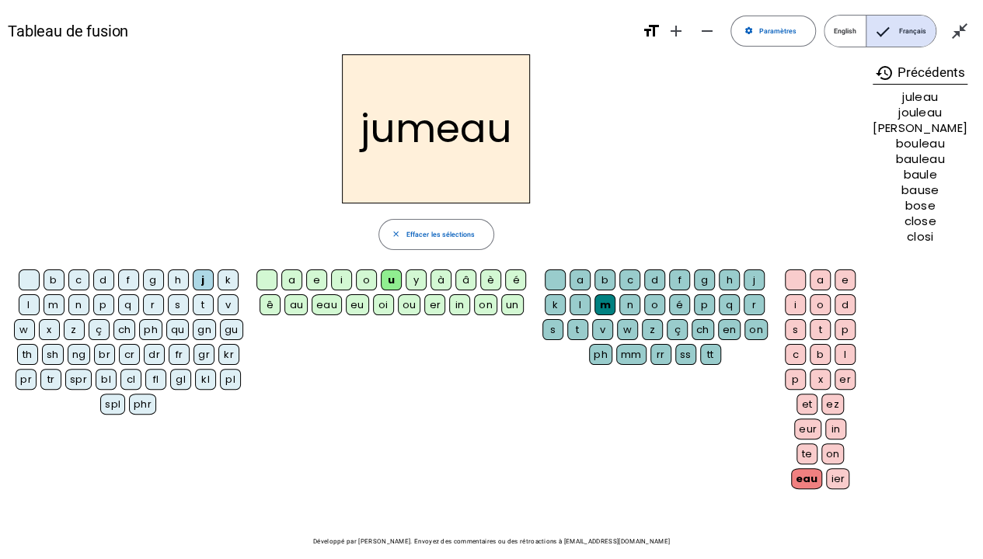
click at [611, 303] on div "m" at bounding box center [604, 304] width 21 height 21
click at [124, 329] on div "ch" at bounding box center [124, 329] width 23 height 21
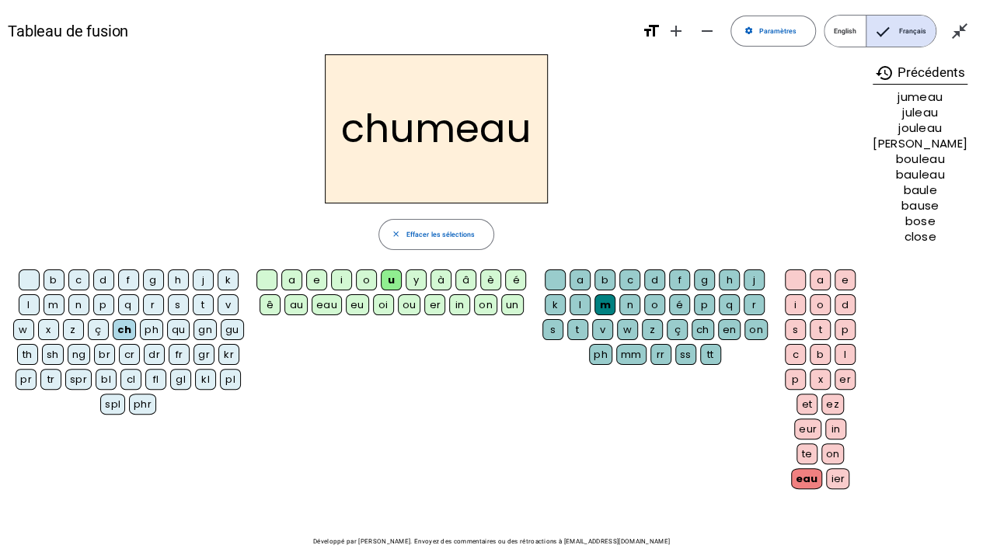
click at [294, 283] on div "a" at bounding box center [291, 280] width 21 height 21
click at [584, 329] on div "t" at bounding box center [577, 329] width 21 height 21
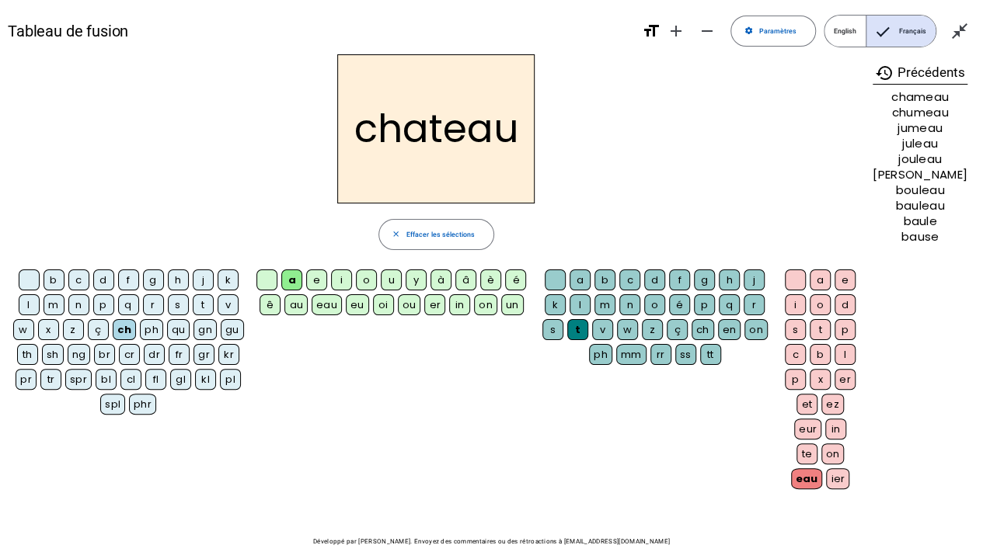
click at [157, 382] on div "fl" at bounding box center [155, 379] width 21 height 21
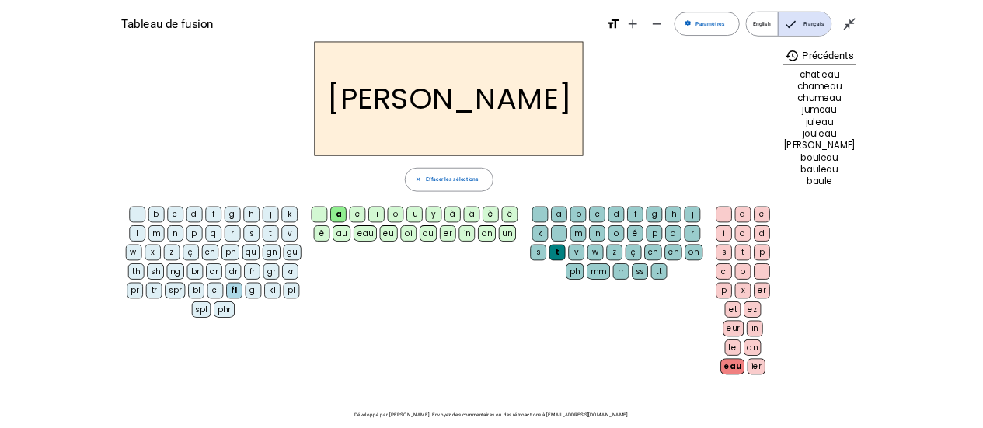
scroll to position [1, 0]
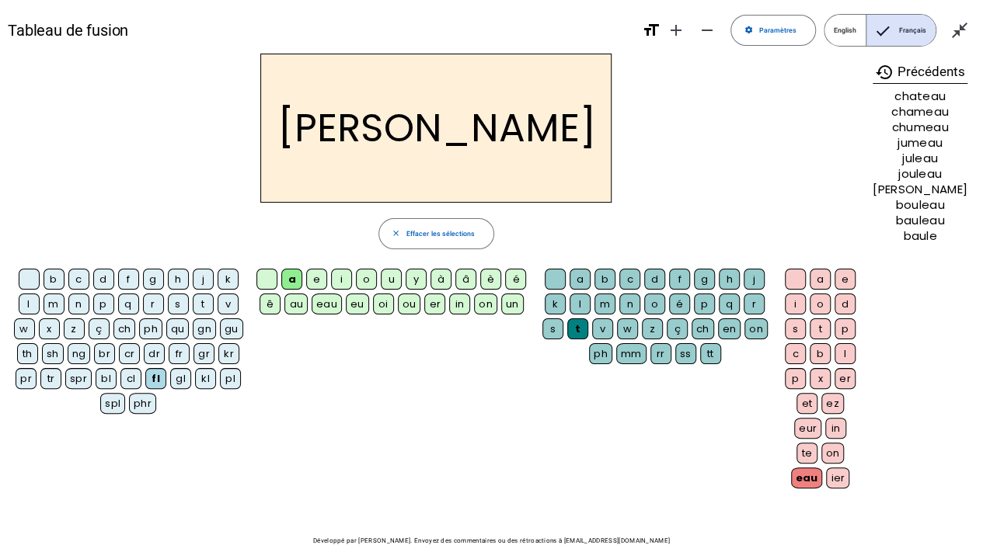
click at [925, 427] on div "[PERSON_NAME] close Effacer les sélections b c d f g h j k l m n p q r s t v w …" at bounding box center [491, 275] width 967 height 443
click at [961, 33] on mat-icon "close_fullscreen" at bounding box center [959, 30] width 19 height 19
